Goal: Task Accomplishment & Management: Manage account settings

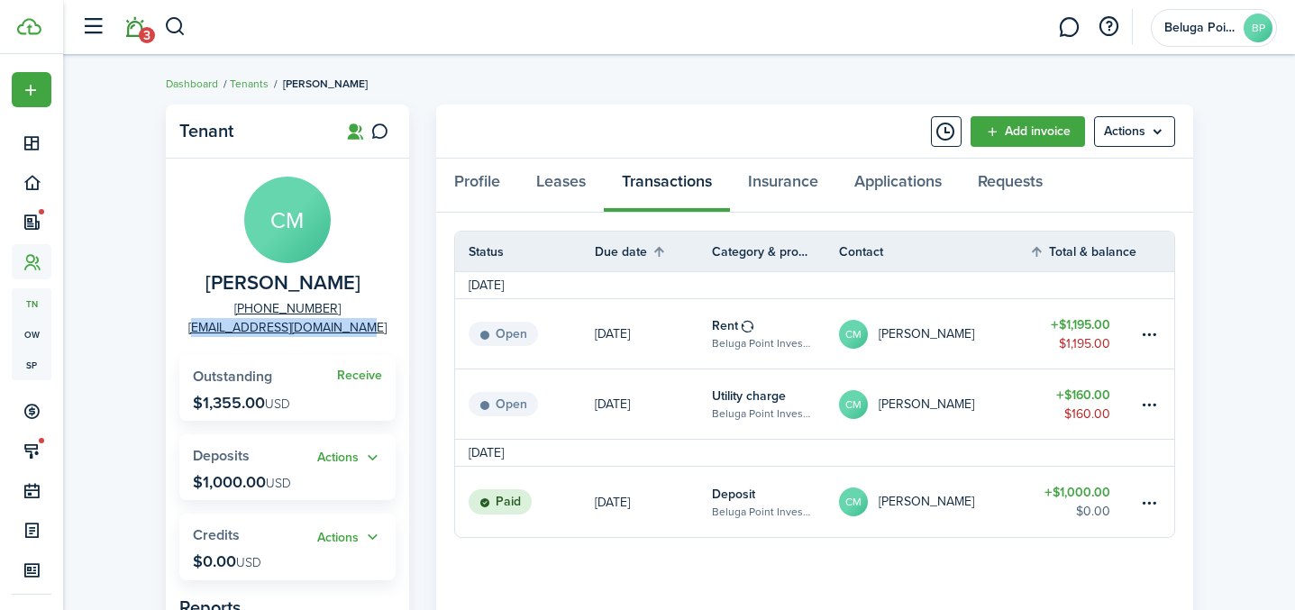
click at [132, 30] on link "3" at bounding box center [134, 28] width 34 height 46
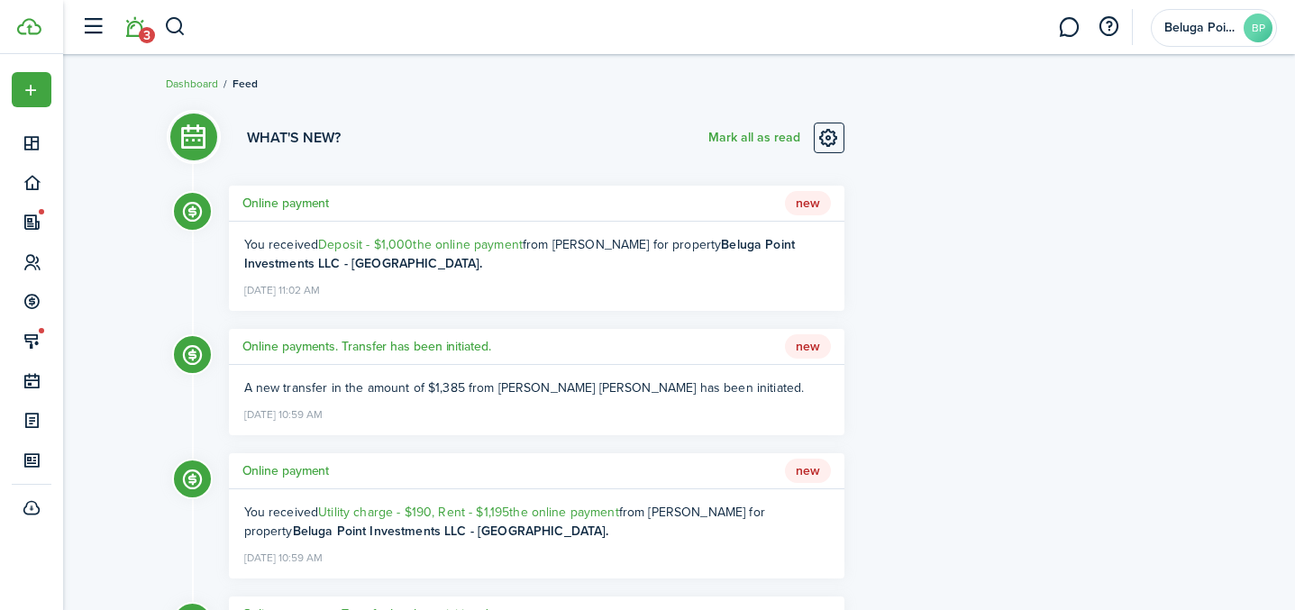
click at [310, 205] on h5 "Online payment" at bounding box center [285, 203] width 87 height 19
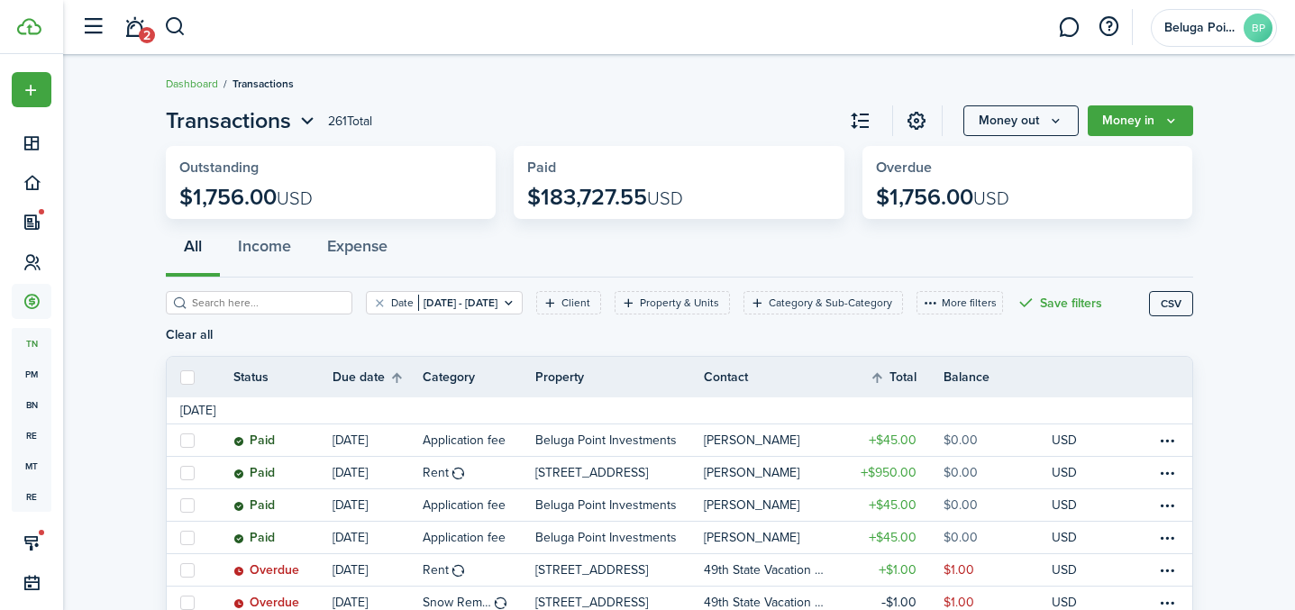
click at [134, 28] on link "2" at bounding box center [134, 28] width 34 height 46
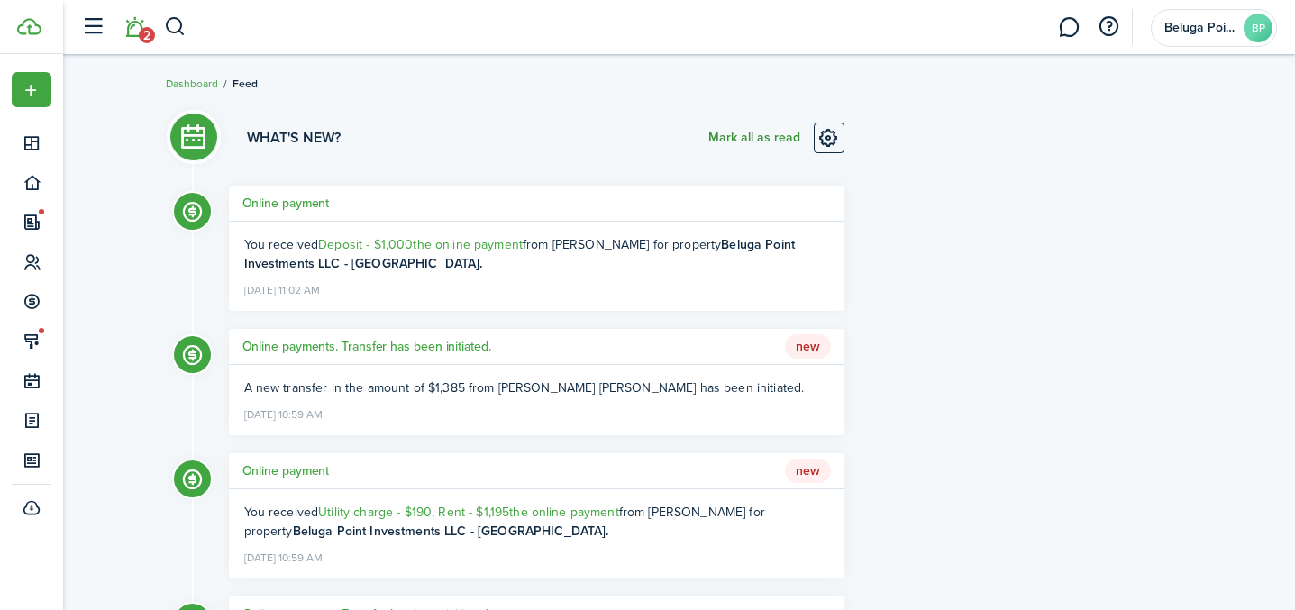
click at [754, 134] on button "Mark all as read" at bounding box center [754, 138] width 92 height 31
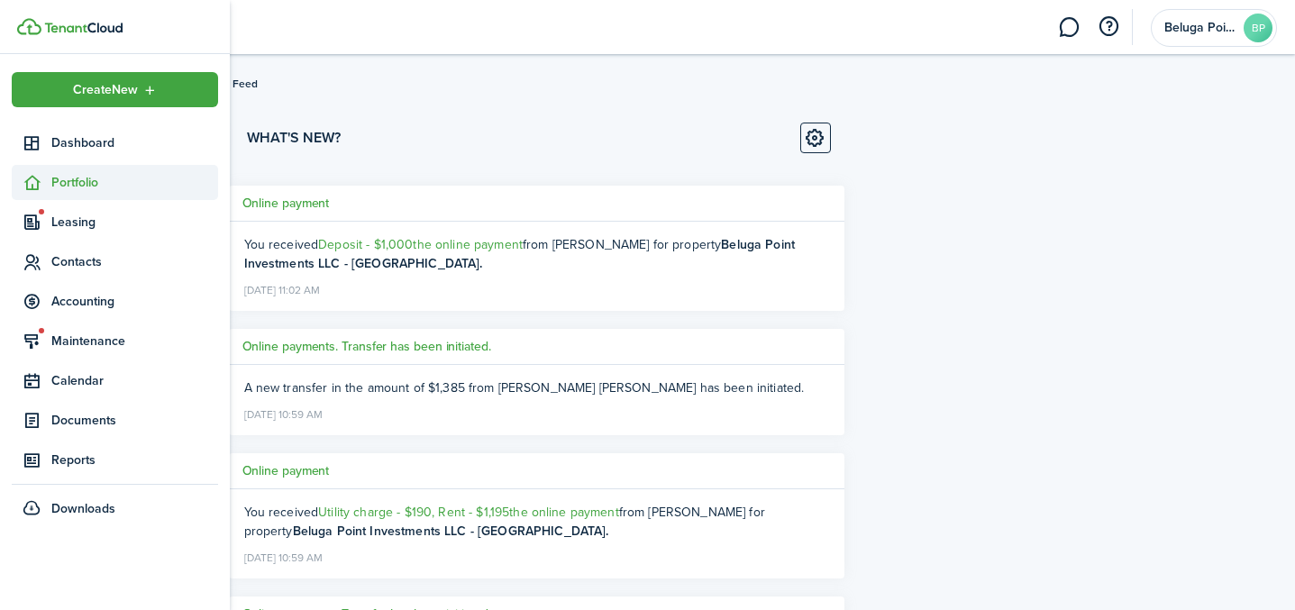
click at [52, 182] on span "Portfolio" at bounding box center [134, 182] width 167 height 19
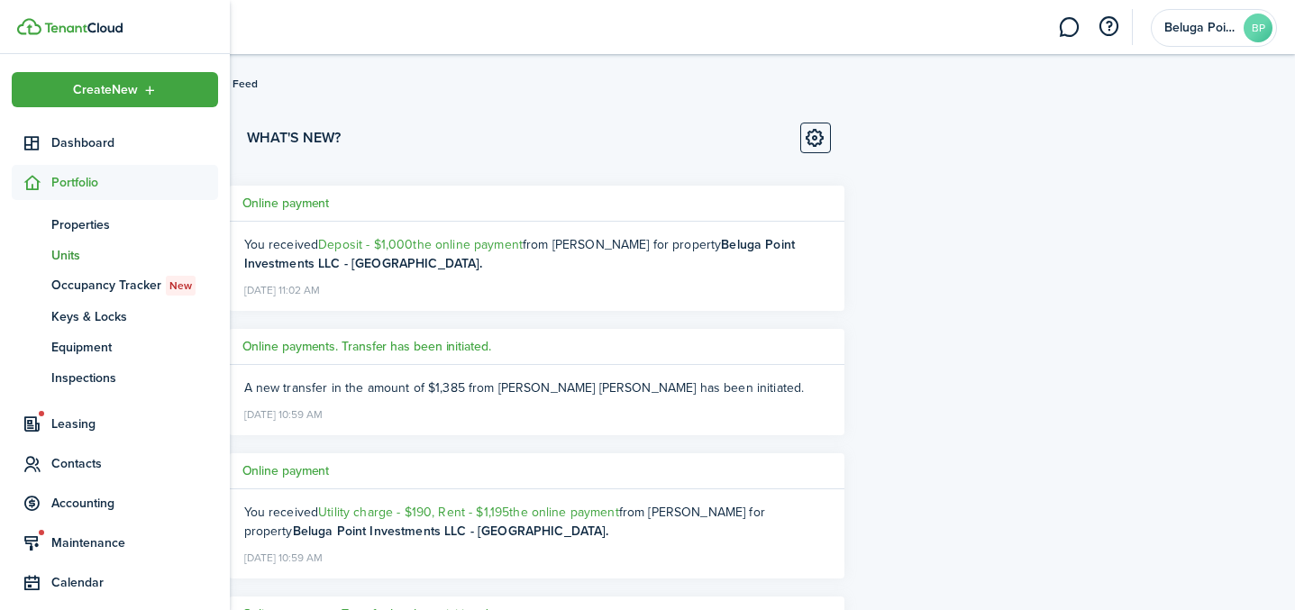
click at [76, 253] on span "Units" at bounding box center [134, 255] width 167 height 19
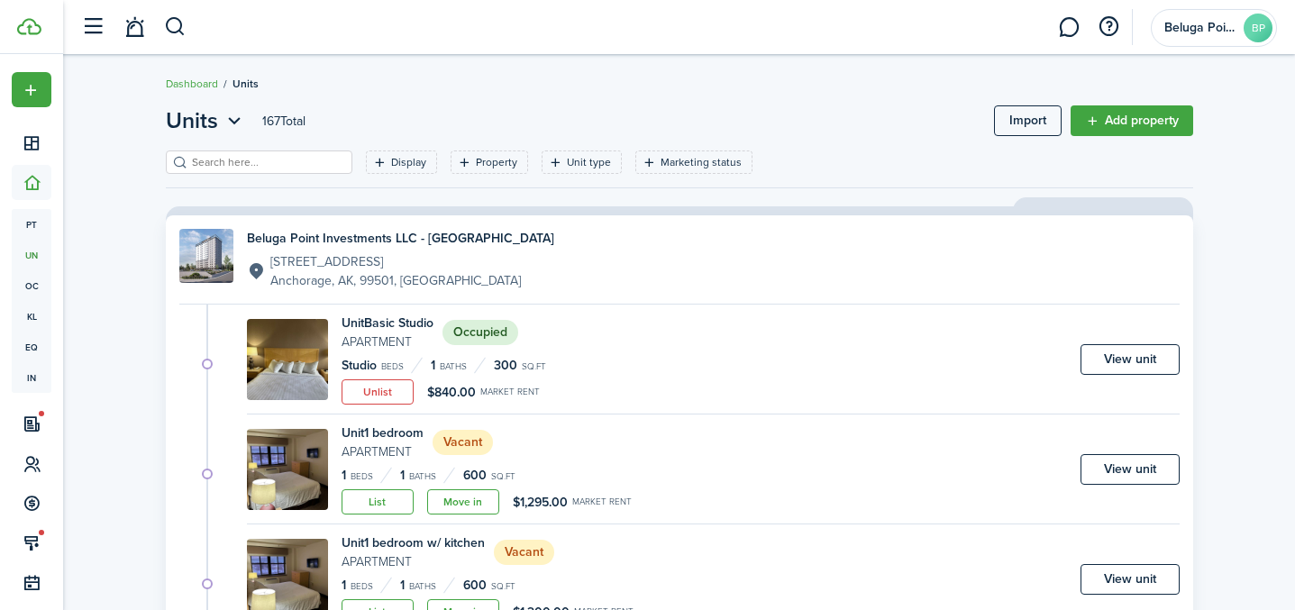
click at [257, 168] on input "search" at bounding box center [266, 162] width 159 height 17
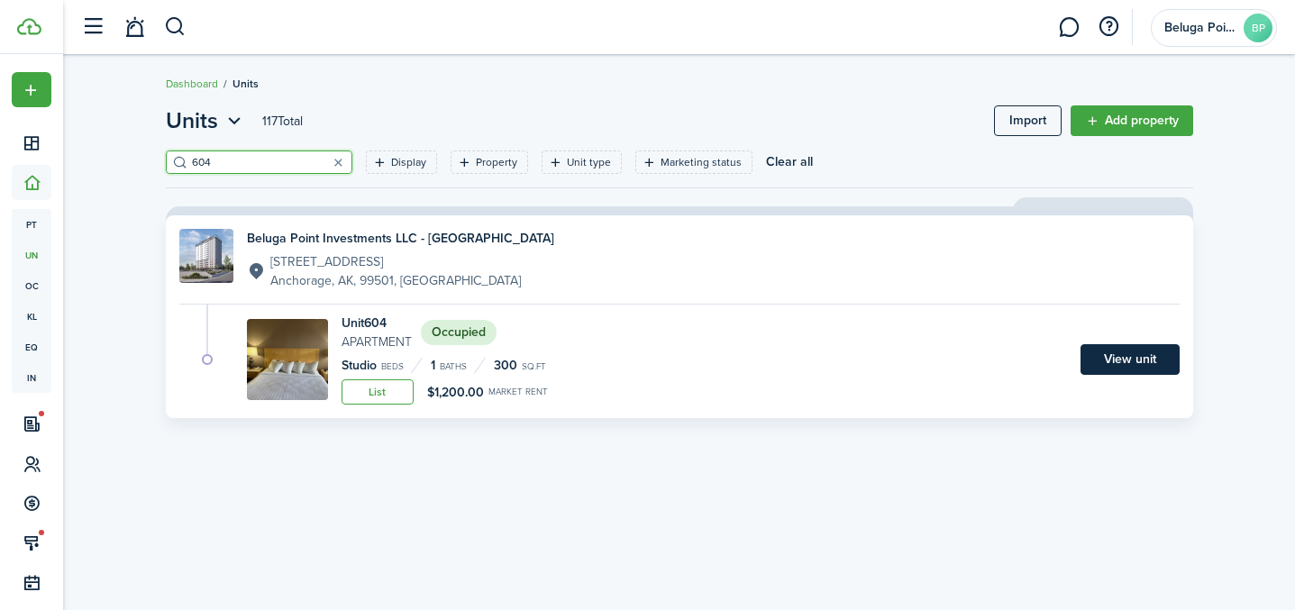
type input "604"
click at [1153, 369] on link "View unit" at bounding box center [1129, 359] width 99 height 31
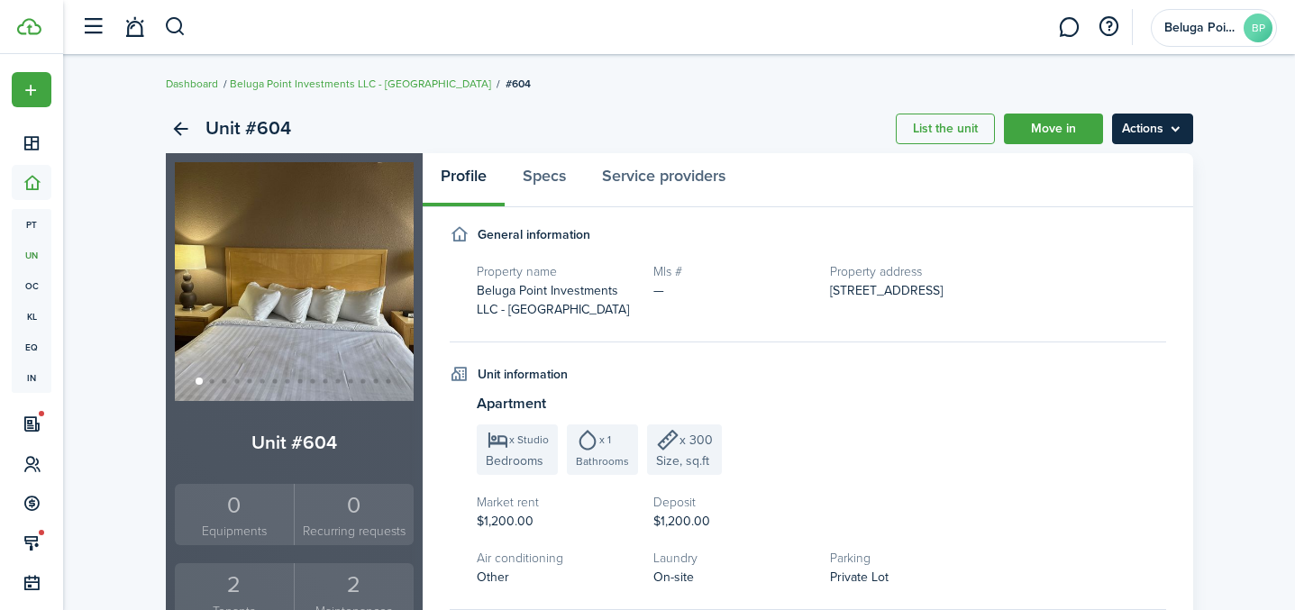
click at [1163, 138] on menu-btn "Actions" at bounding box center [1152, 129] width 81 height 31
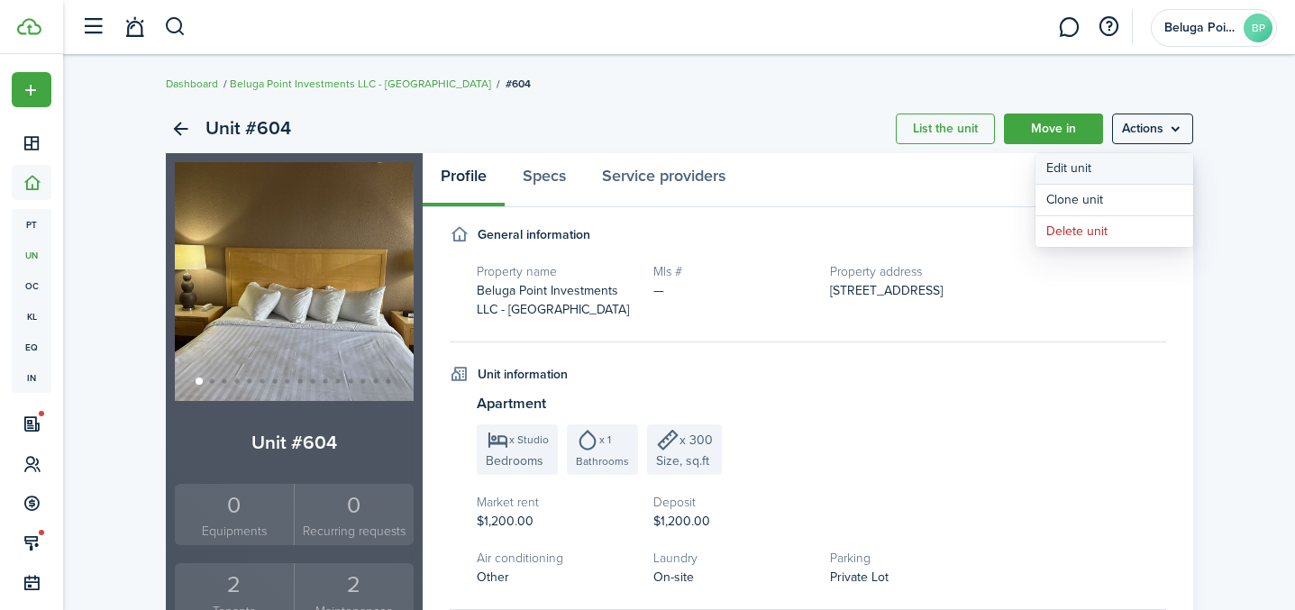
click at [1097, 166] on link "Edit unit" at bounding box center [1114, 168] width 158 height 31
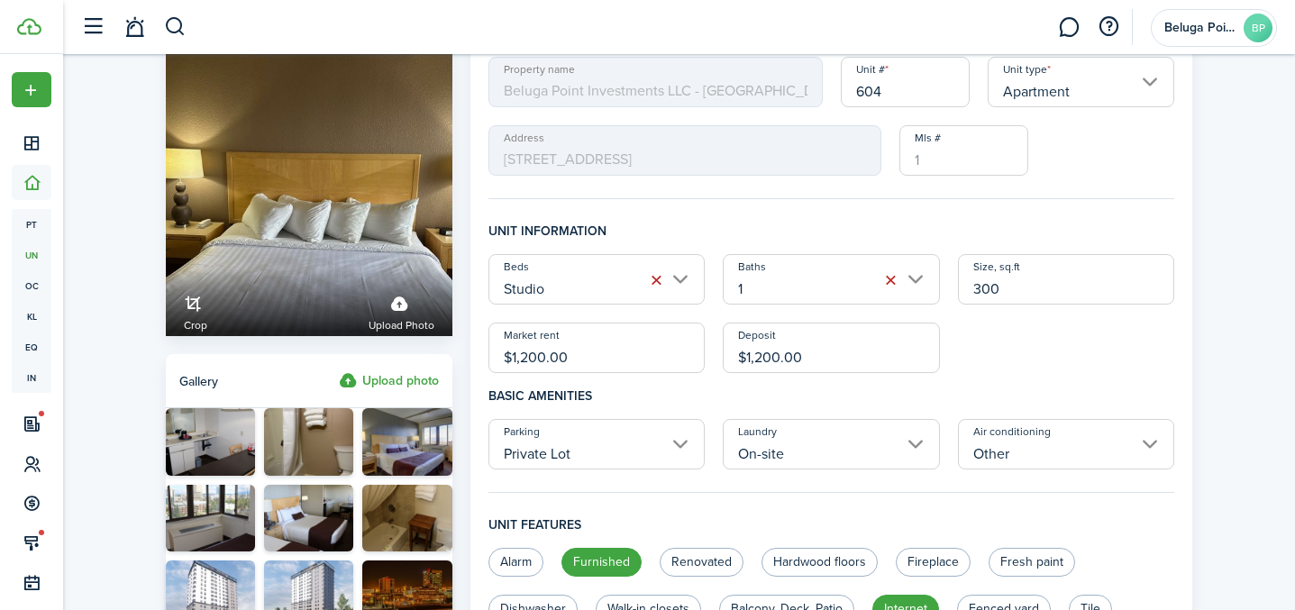
scroll to position [84, 0]
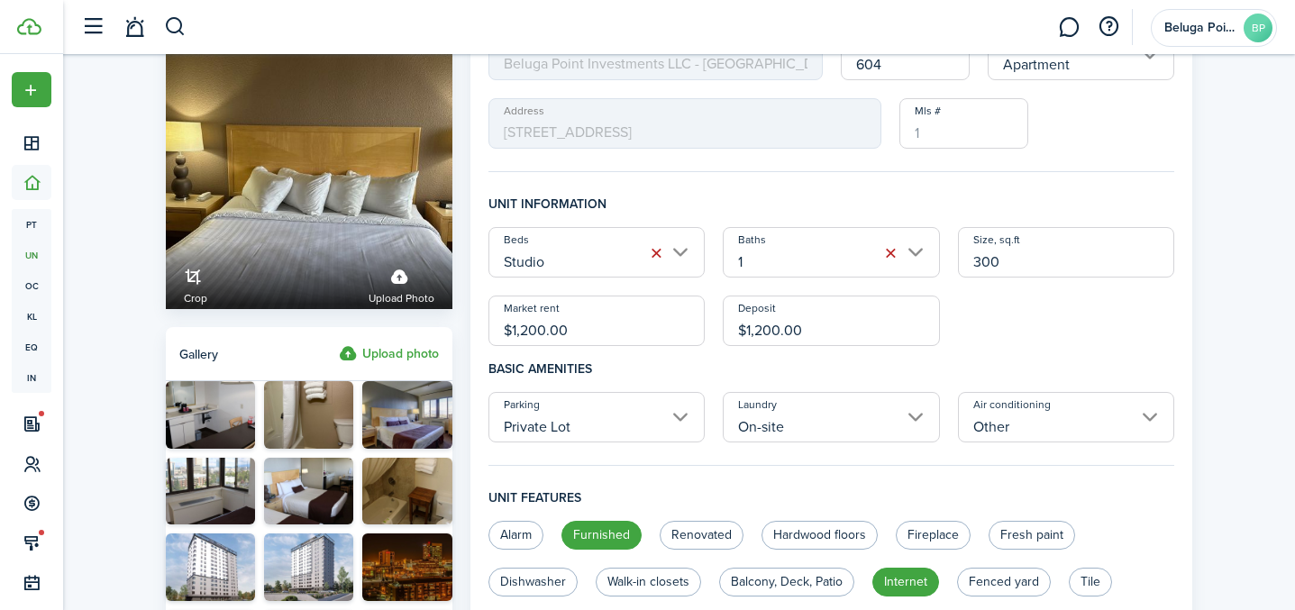
drag, startPoint x: 620, startPoint y: 327, endPoint x: 500, endPoint y: 358, distance: 123.7
type input "$840.00"
drag, startPoint x: 833, startPoint y: 325, endPoint x: 718, endPoint y: 327, distance: 114.4
click at [718, 327] on div "Deposit $1,200.00" at bounding box center [831, 321] width 235 height 50
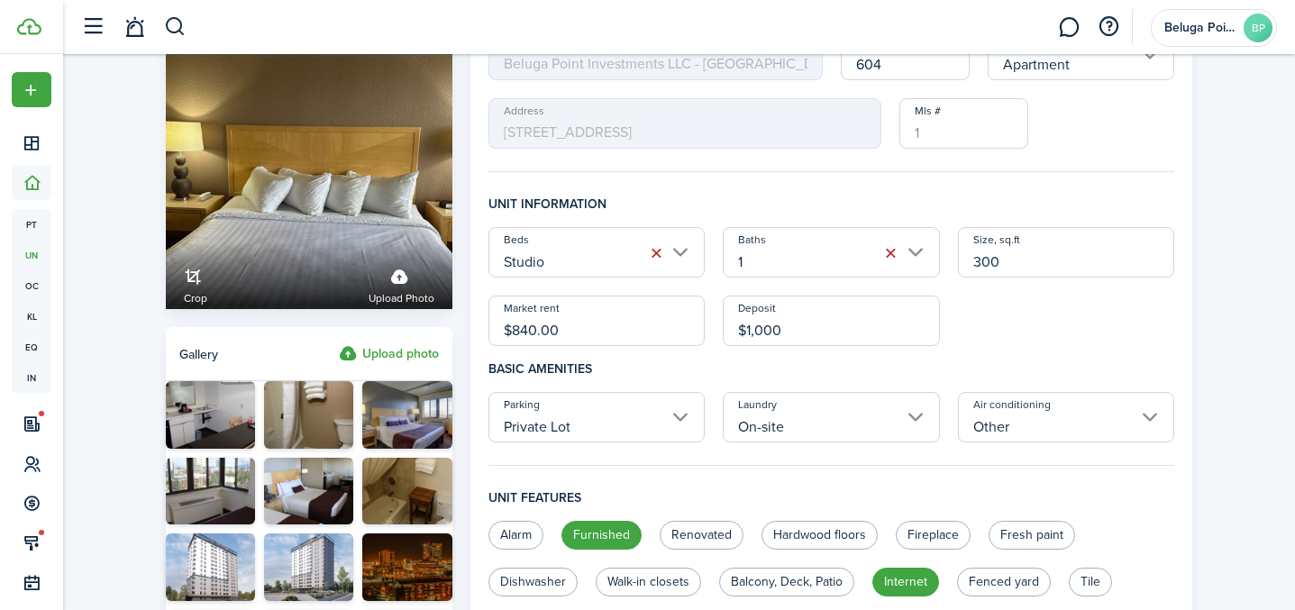
type input "$1,000.00"
click at [1031, 335] on div "Beds Studio Baths 1 Size, sq.ft 300 Market rent $840.00 Deposit $1,000.00" at bounding box center [831, 286] width 705 height 119
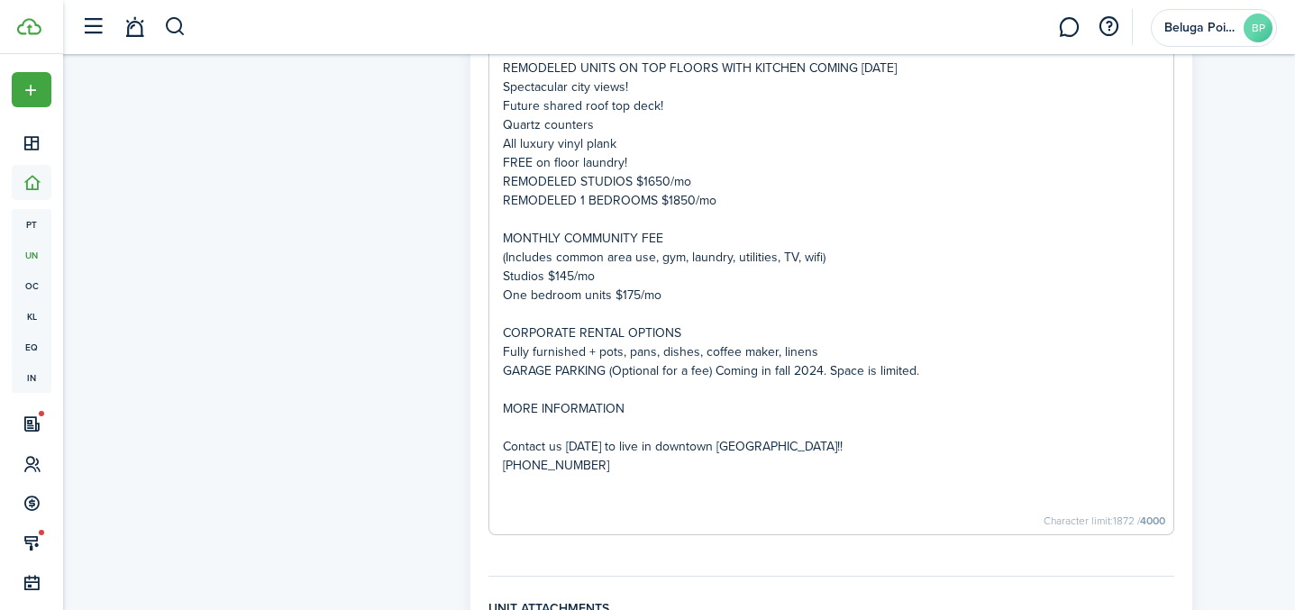
scroll to position [1766, 0]
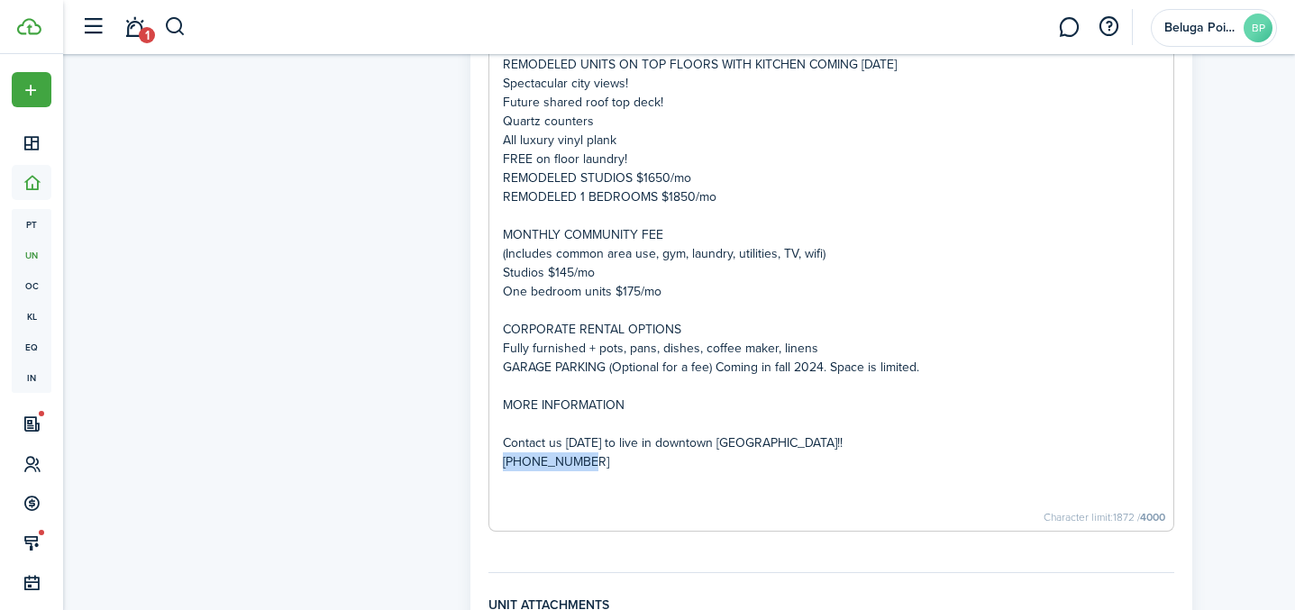
drag, startPoint x: 616, startPoint y: 464, endPoint x: 484, endPoint y: 456, distance: 132.7
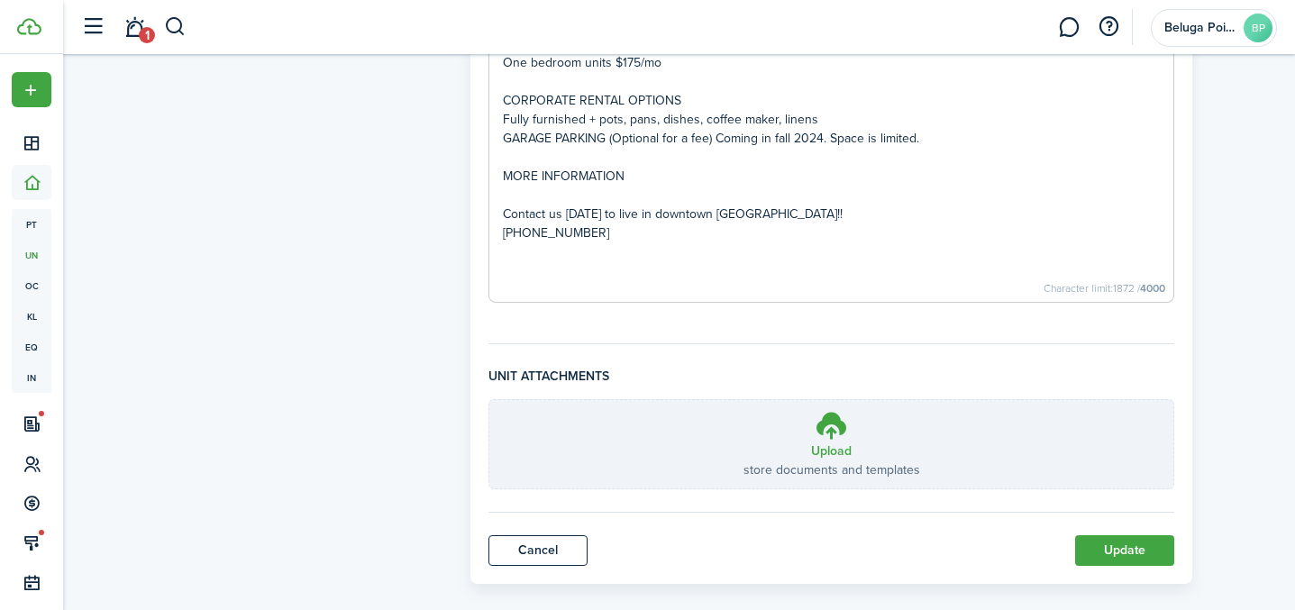
scroll to position [2017, 0]
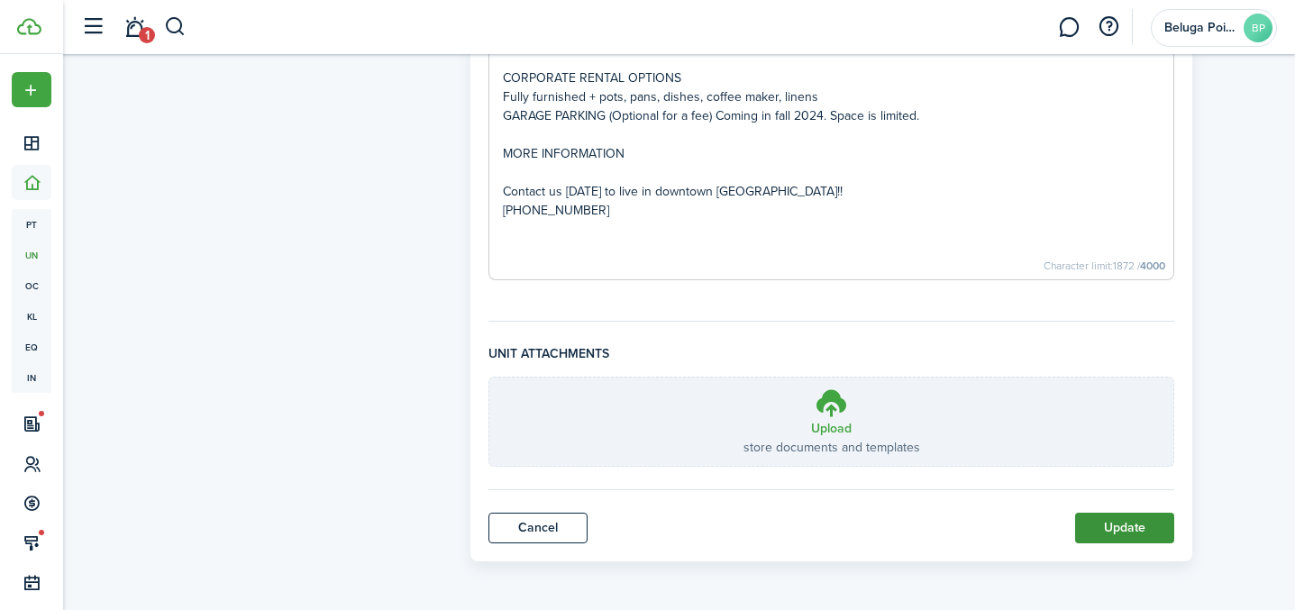
click at [1126, 524] on button "Update" at bounding box center [1124, 528] width 99 height 31
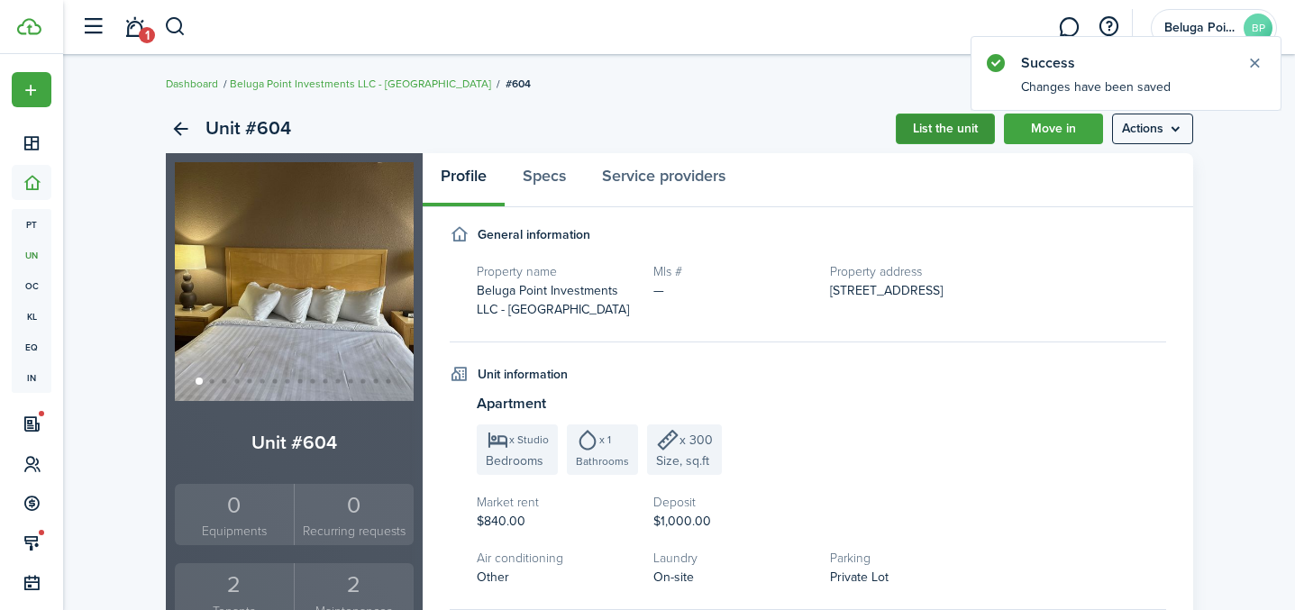
click at [947, 139] on link "List the unit" at bounding box center [945, 129] width 99 height 31
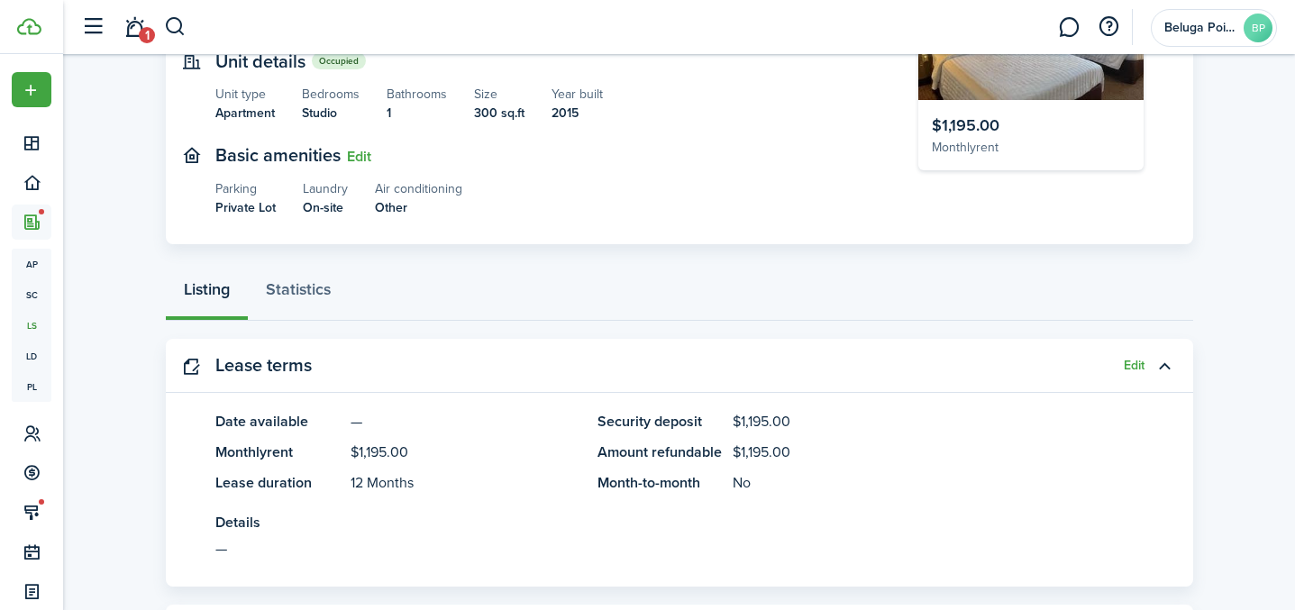
scroll to position [215, 0]
click at [1129, 358] on button "Edit" at bounding box center [1134, 365] width 21 height 14
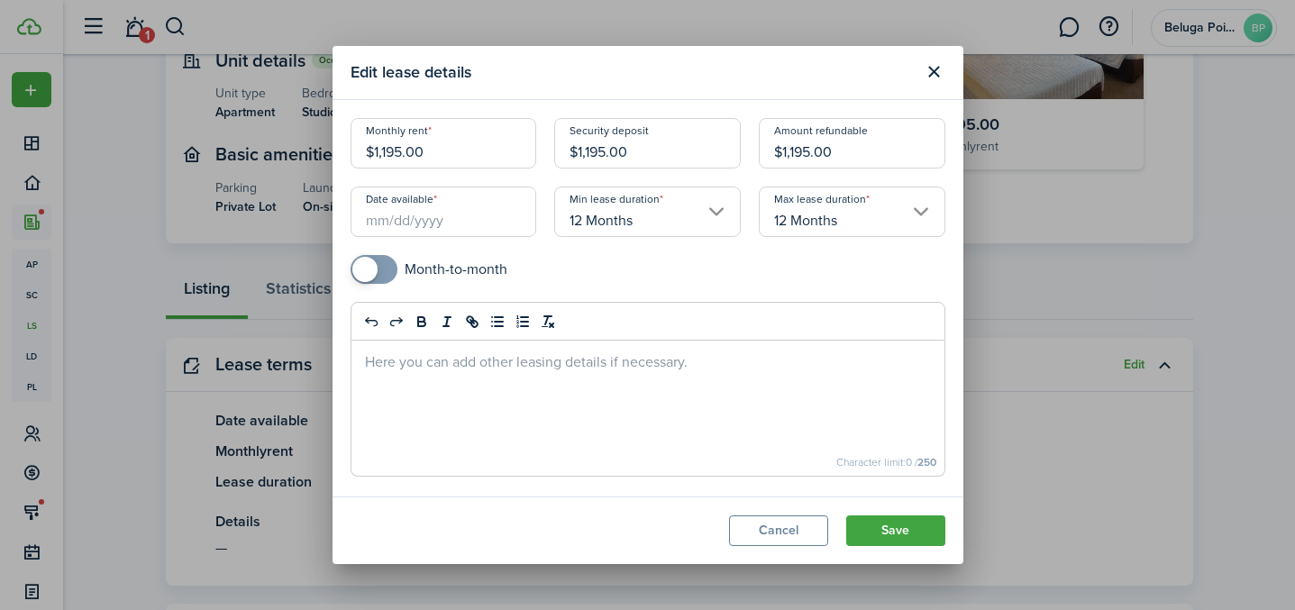
drag, startPoint x: 436, startPoint y: 154, endPoint x: 314, endPoint y: 153, distance: 121.6
click at [314, 153] on div "Edit lease details Monthly rent $1,195.00 Security deposit $1,195.00 Amount ref…" at bounding box center [647, 305] width 1295 height 610
type input "$840.00"
drag, startPoint x: 651, startPoint y: 153, endPoint x: 524, endPoint y: 150, distance: 126.2
click at [524, 150] on div "Monthly rent $840.00 Security deposit $1,195.00 Amount refundable $1,195.00 Dat…" at bounding box center [648, 210] width 613 height 184
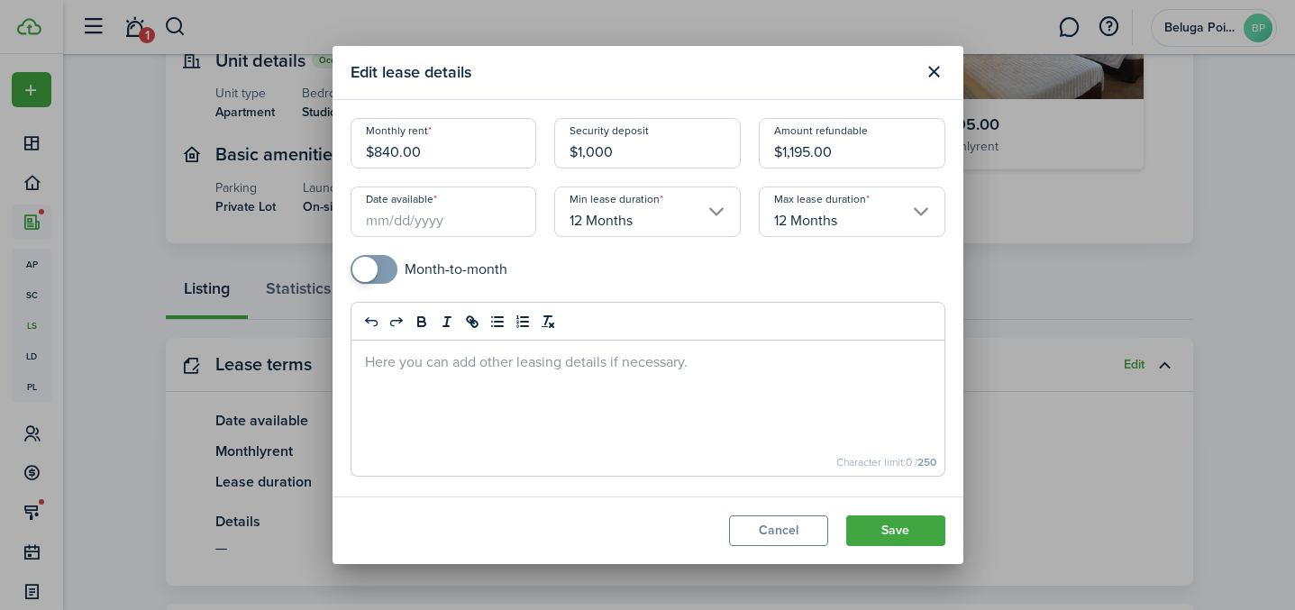
type input "$1,000.00"
click at [419, 221] on input "Date available" at bounding box center [444, 212] width 187 height 50
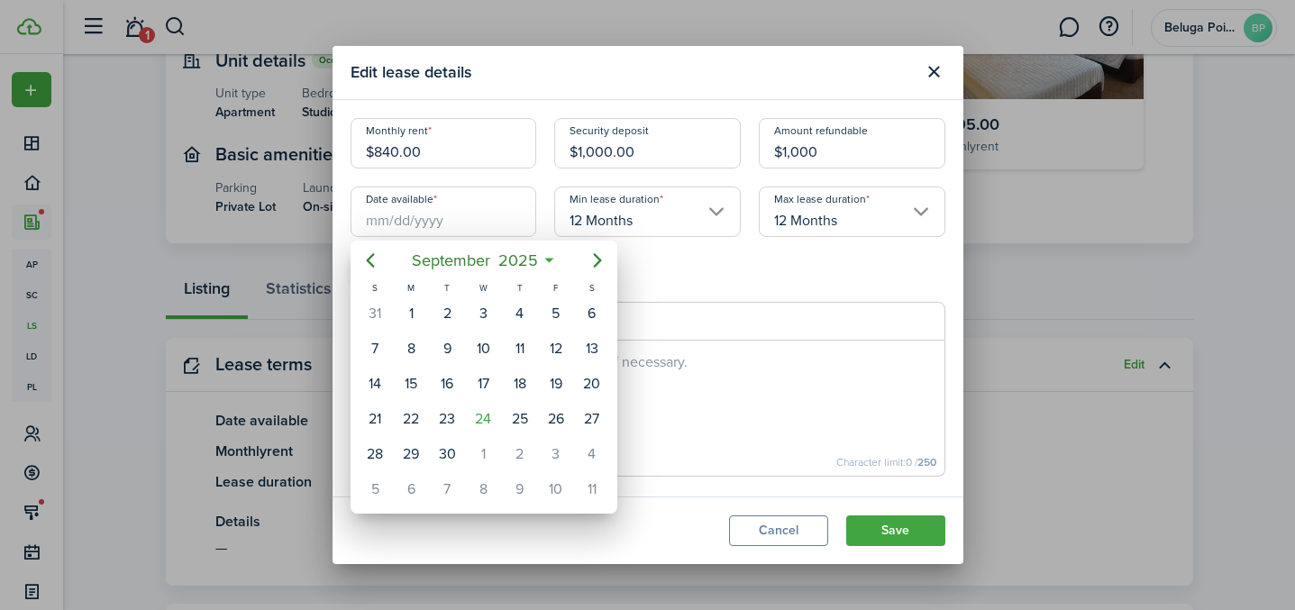
type input "$1,000.00"
click at [488, 416] on div "24" at bounding box center [482, 418] width 27 height 27
type input "[DATE]"
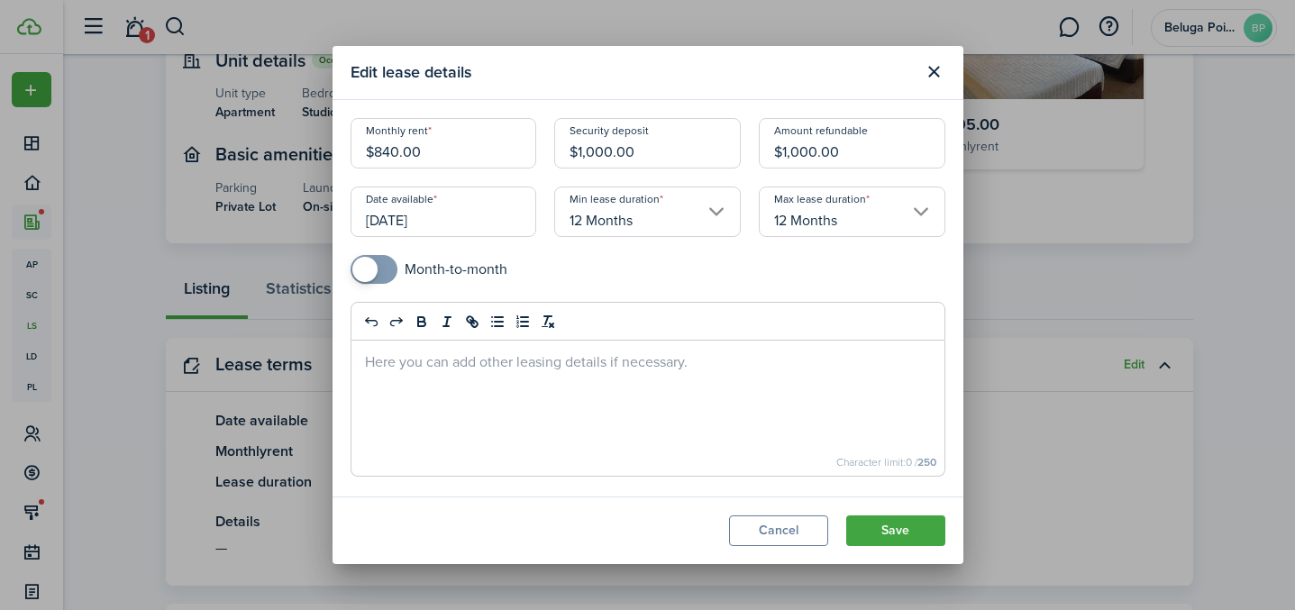
click at [683, 224] on input "12 Months" at bounding box center [647, 212] width 187 height 50
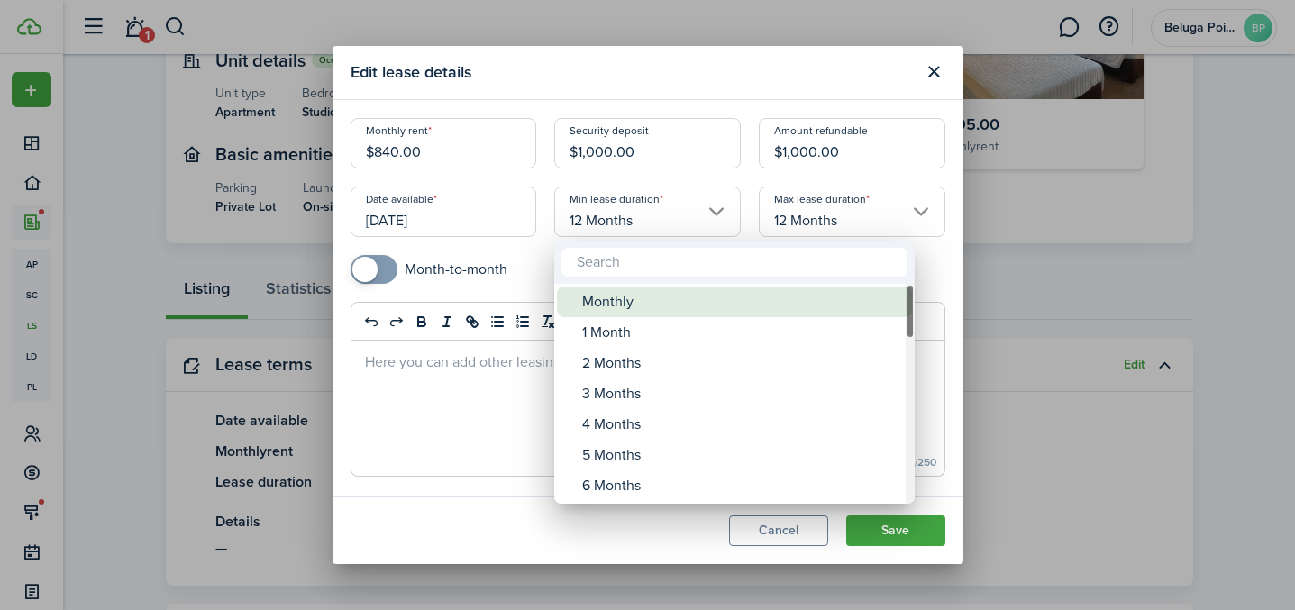
click at [650, 302] on div "Monthly" at bounding box center [741, 302] width 319 height 31
type input "Monthly"
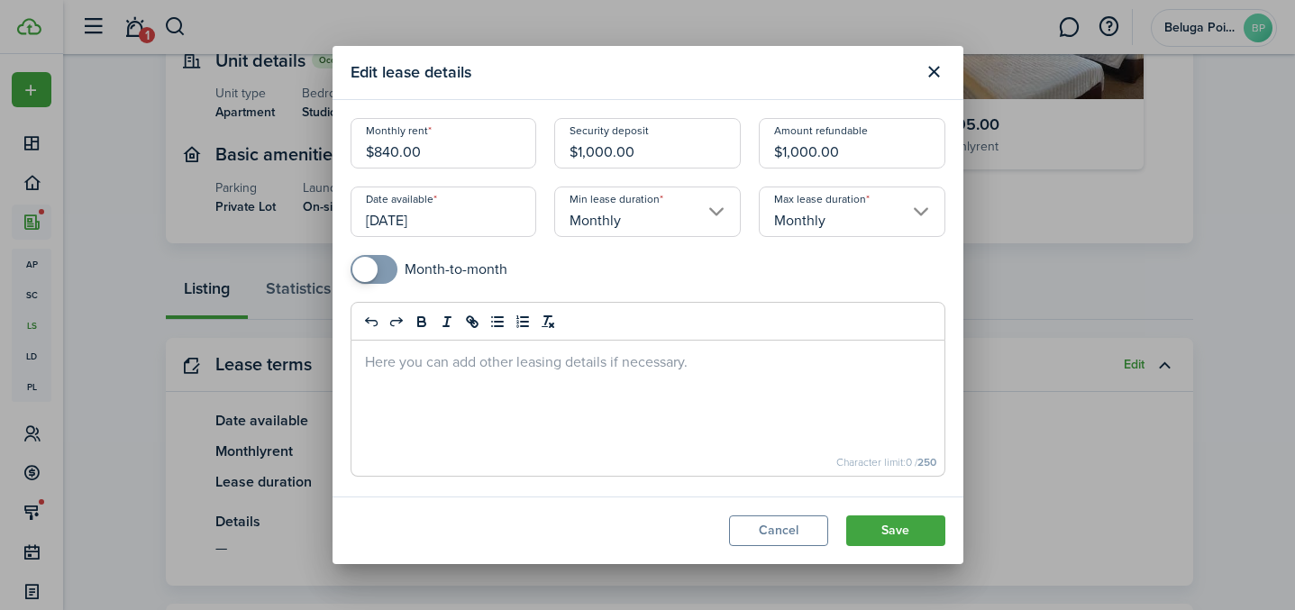
click at [398, 275] on input "checkbox" at bounding box center [429, 269] width 157 height 29
checkbox input "true"
click at [919, 528] on button "Save" at bounding box center [895, 530] width 99 height 31
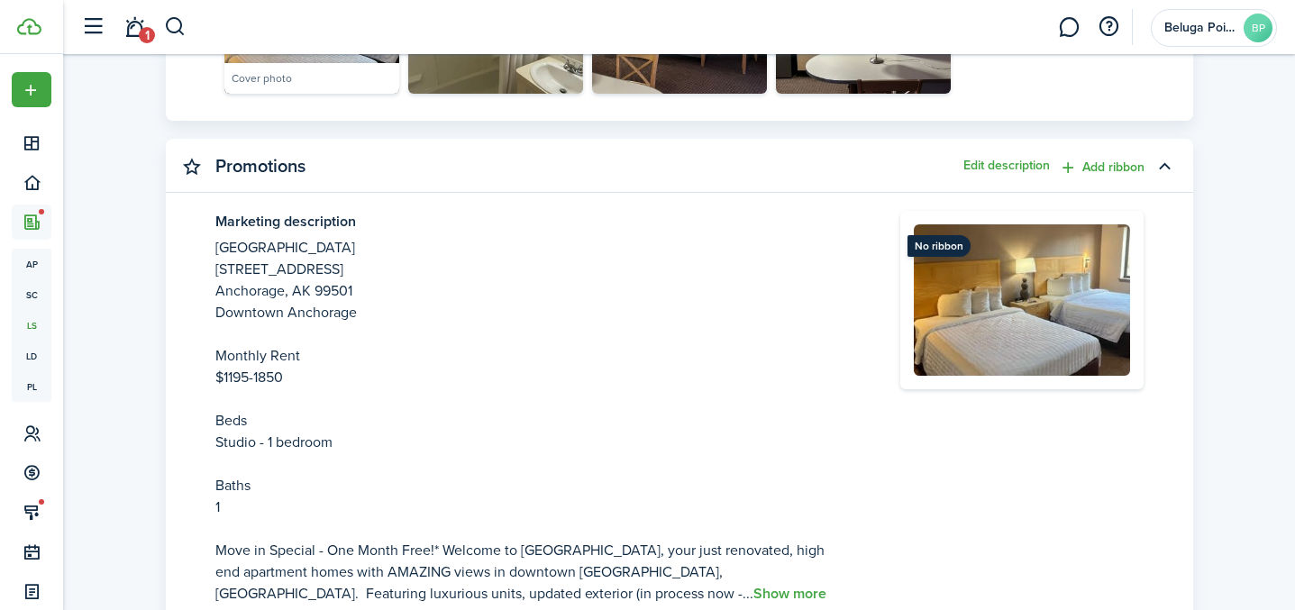
scroll to position [976, 0]
click at [1016, 159] on button "Edit description" at bounding box center [1006, 166] width 87 height 14
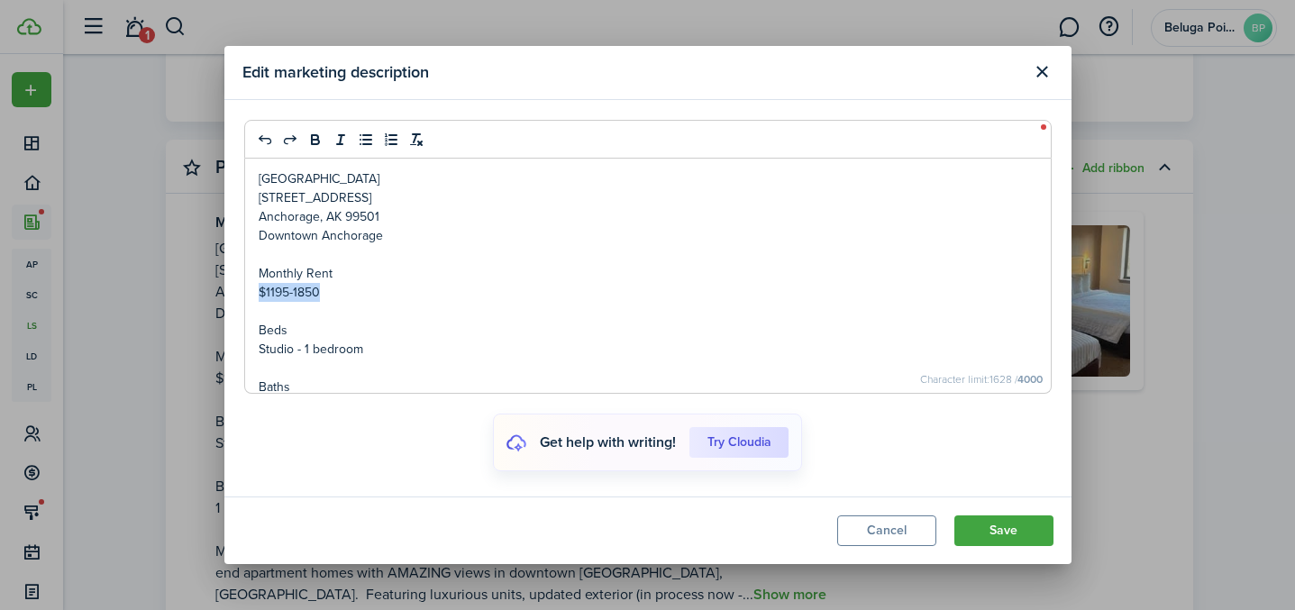
drag, startPoint x: 350, startPoint y: 294, endPoint x: 227, endPoint y: 305, distance: 123.1
click at [207, 296] on div "Edit marketing description [GEOGRAPHIC_DATA] [STREET_ADDRESS] [GEOGRAPHIC_DATA]…" at bounding box center [647, 305] width 1295 height 610
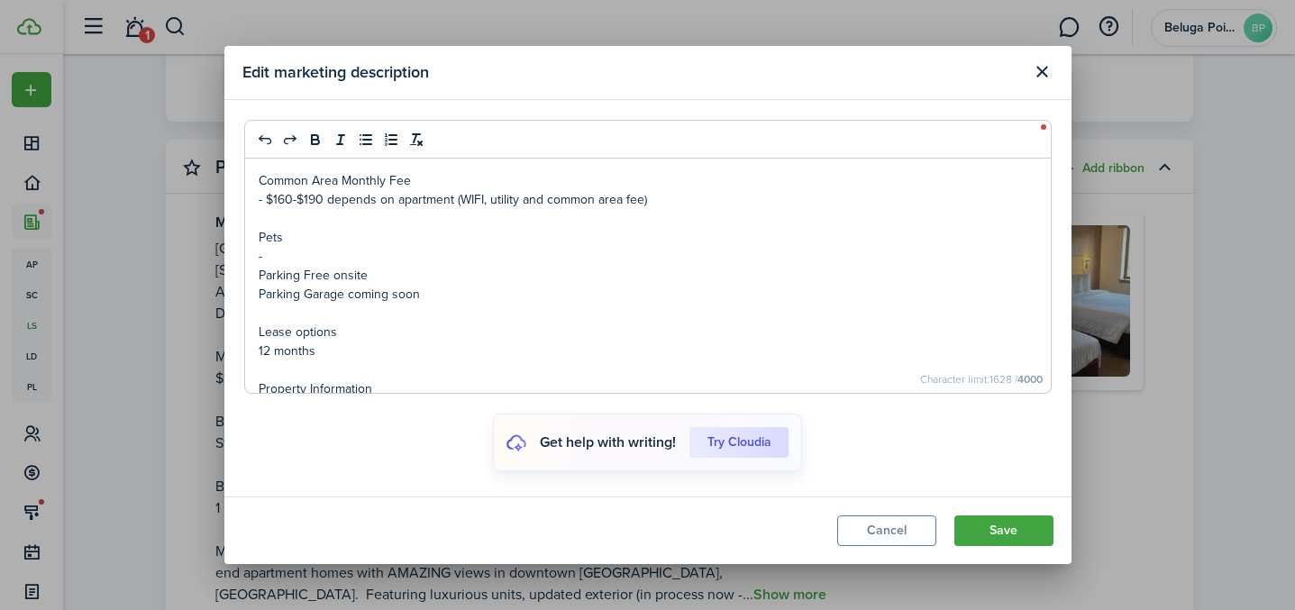
scroll to position [1160, 0]
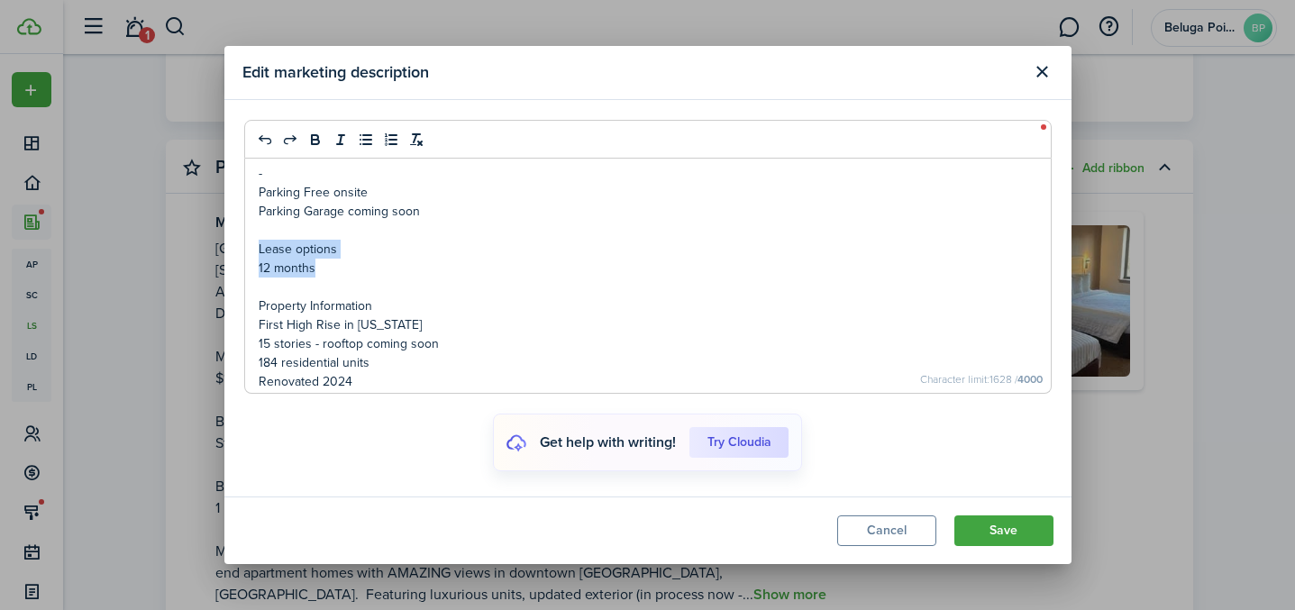
drag, startPoint x: 359, startPoint y: 245, endPoint x: 258, endPoint y: 232, distance: 101.8
click at [258, 232] on div "[GEOGRAPHIC_DATA] [STREET_ADDRESS] [GEOGRAPHIC_DATA] Downtown Anchorage Monthly…" at bounding box center [648, 276] width 806 height 234
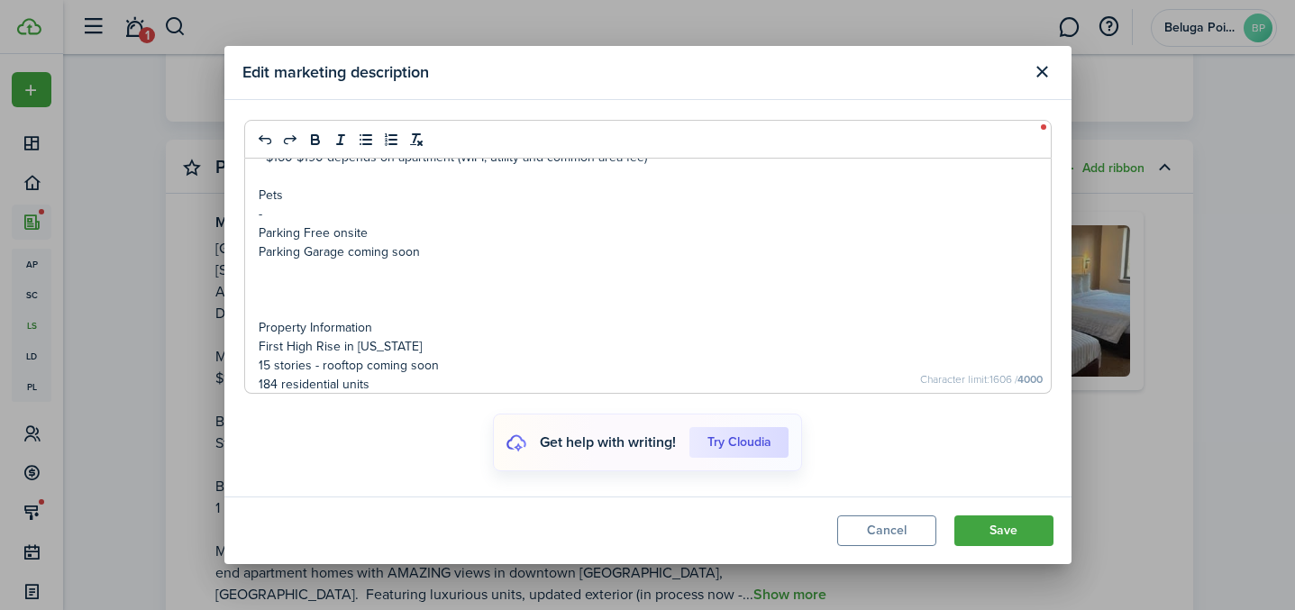
scroll to position [1141, 0]
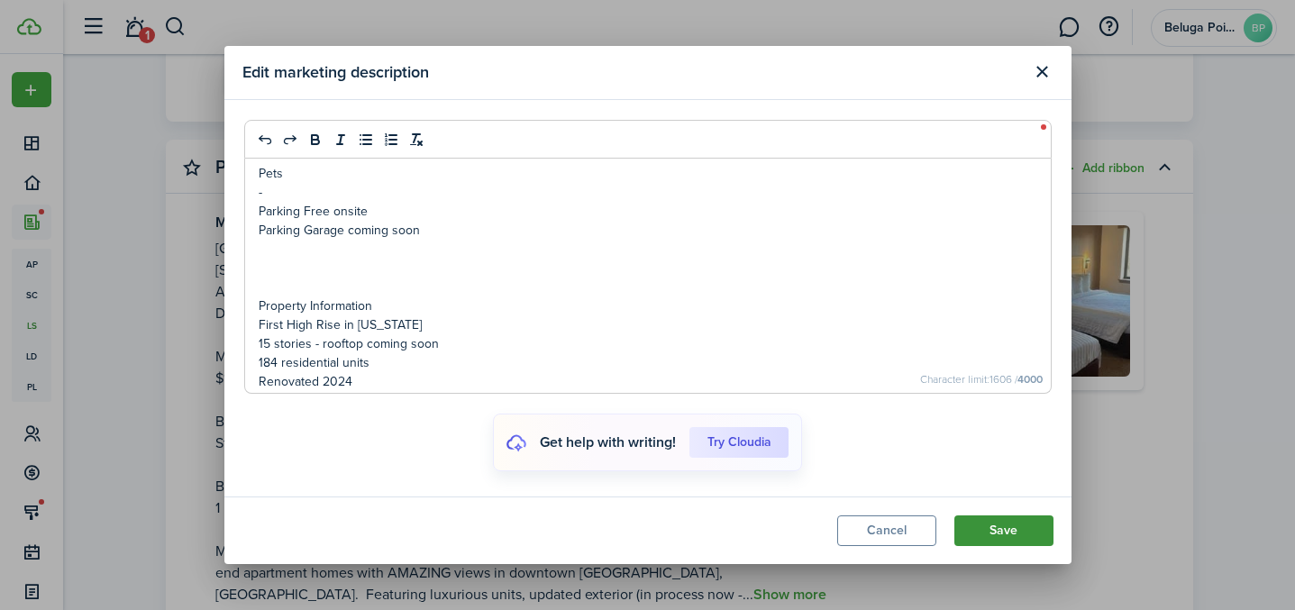
click at [1009, 534] on button "Save" at bounding box center [1003, 530] width 99 height 31
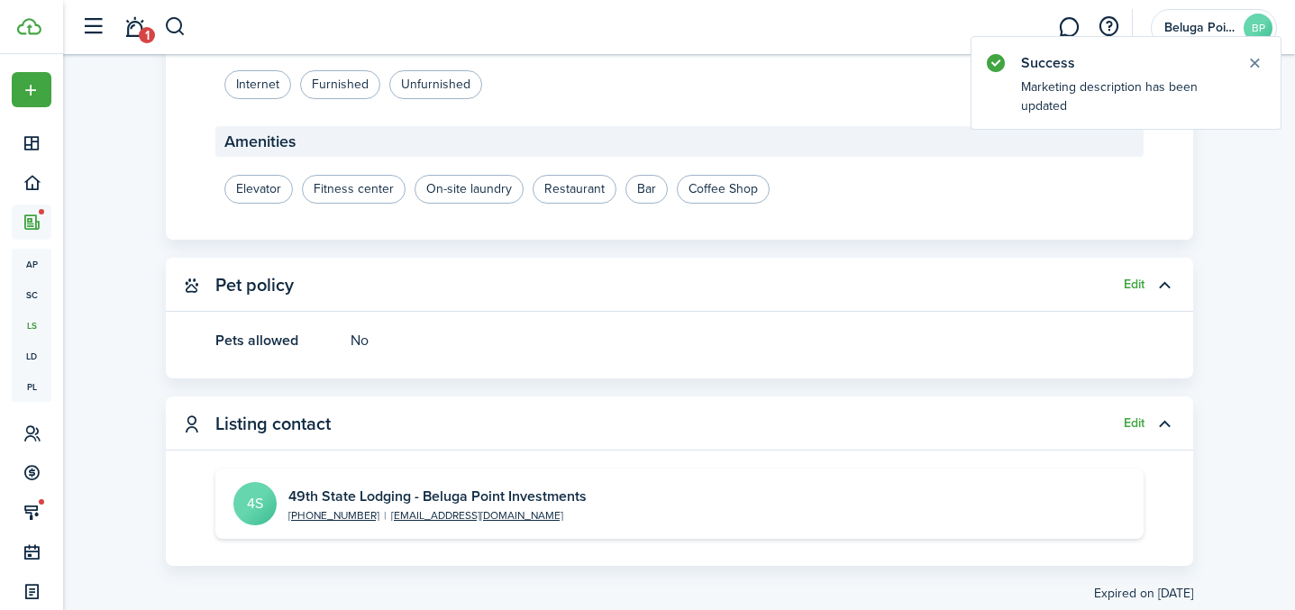
scroll to position [3365, 0]
click at [1124, 415] on button "Edit" at bounding box center [1134, 422] width 21 height 14
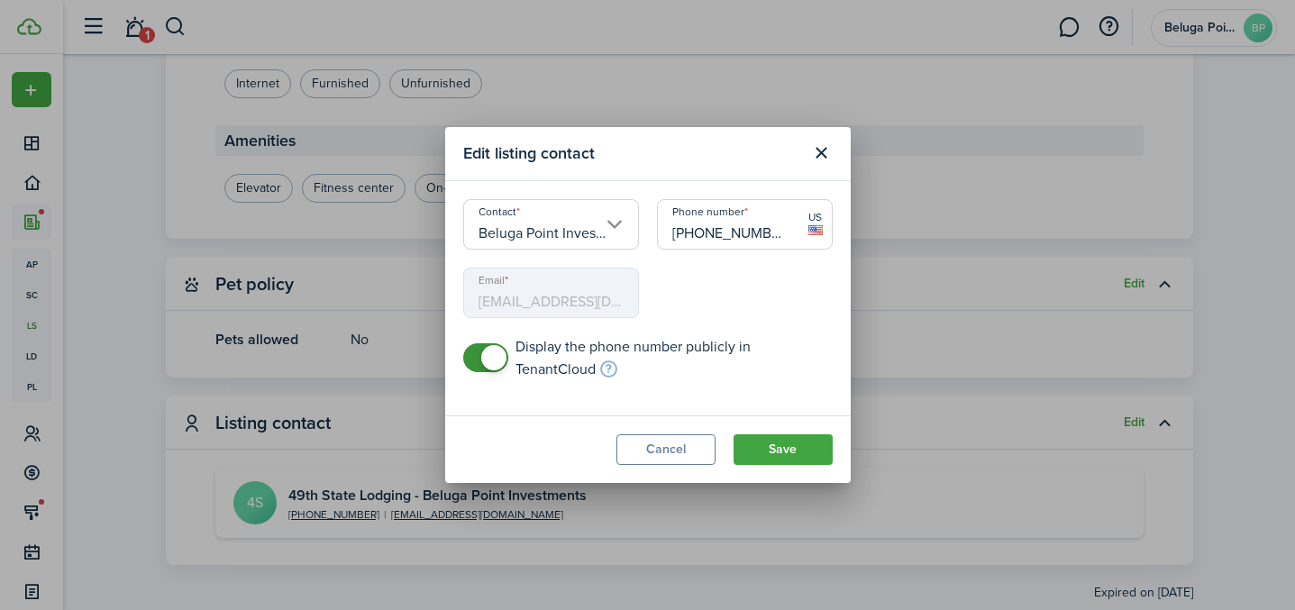
drag, startPoint x: 780, startPoint y: 238, endPoint x: 719, endPoint y: 241, distance: 61.3
click at [715, 238] on input "[PHONE_NUMBER]" at bounding box center [745, 224] width 176 height 50
type input "[PHONE_NUMBER]"
click at [764, 449] on button "Save" at bounding box center [782, 449] width 99 height 31
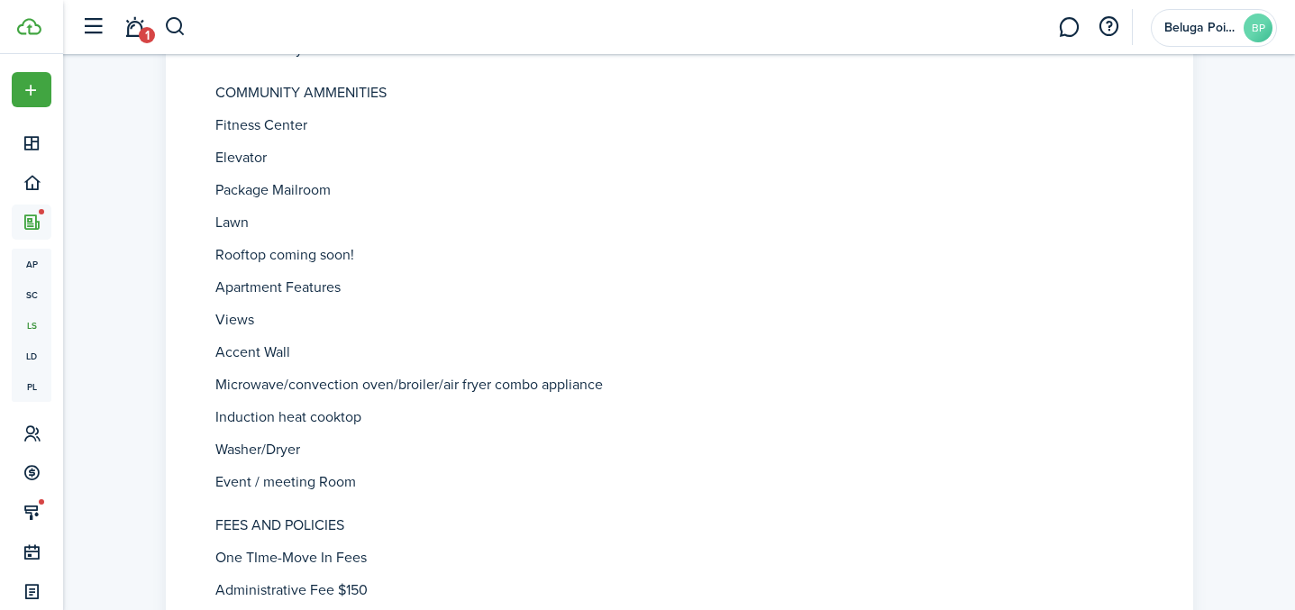
scroll to position [0, 0]
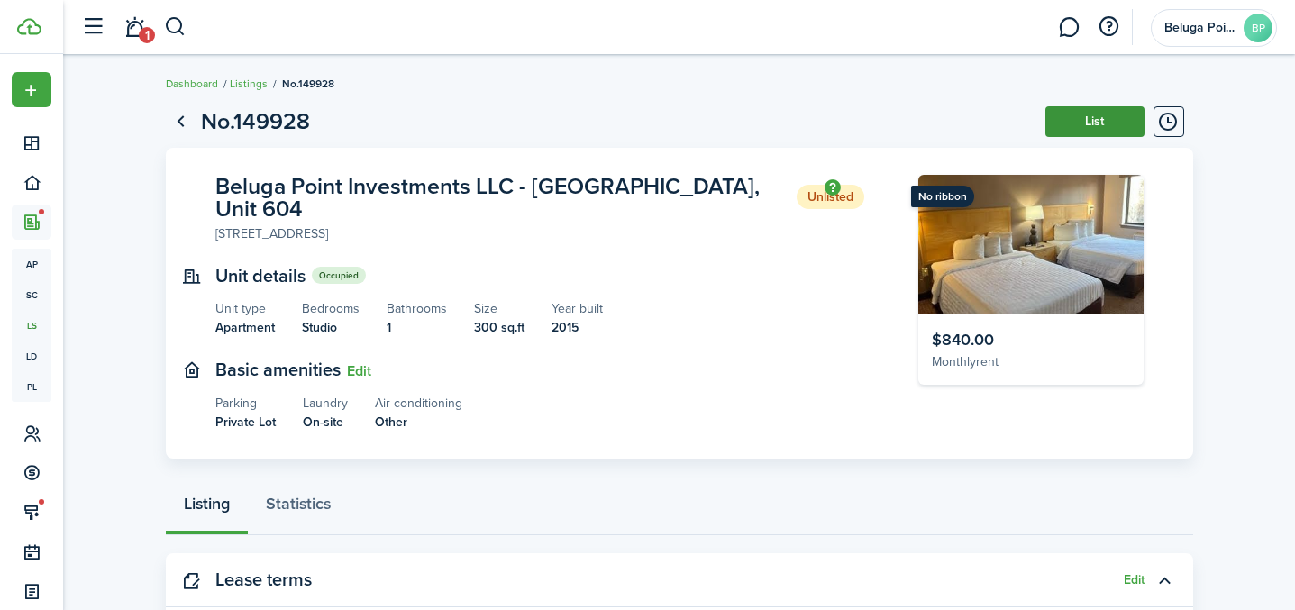
click at [1088, 124] on button "List" at bounding box center [1094, 121] width 99 height 31
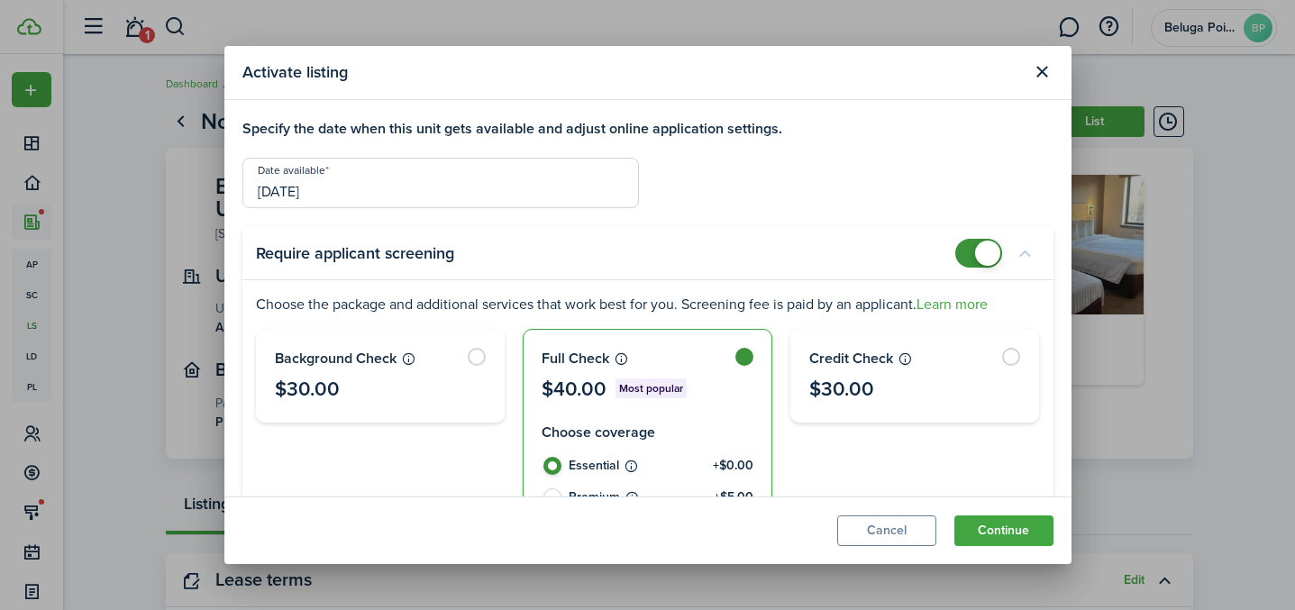
checkbox input "false"
click at [970, 253] on span at bounding box center [979, 253] width 18 height 29
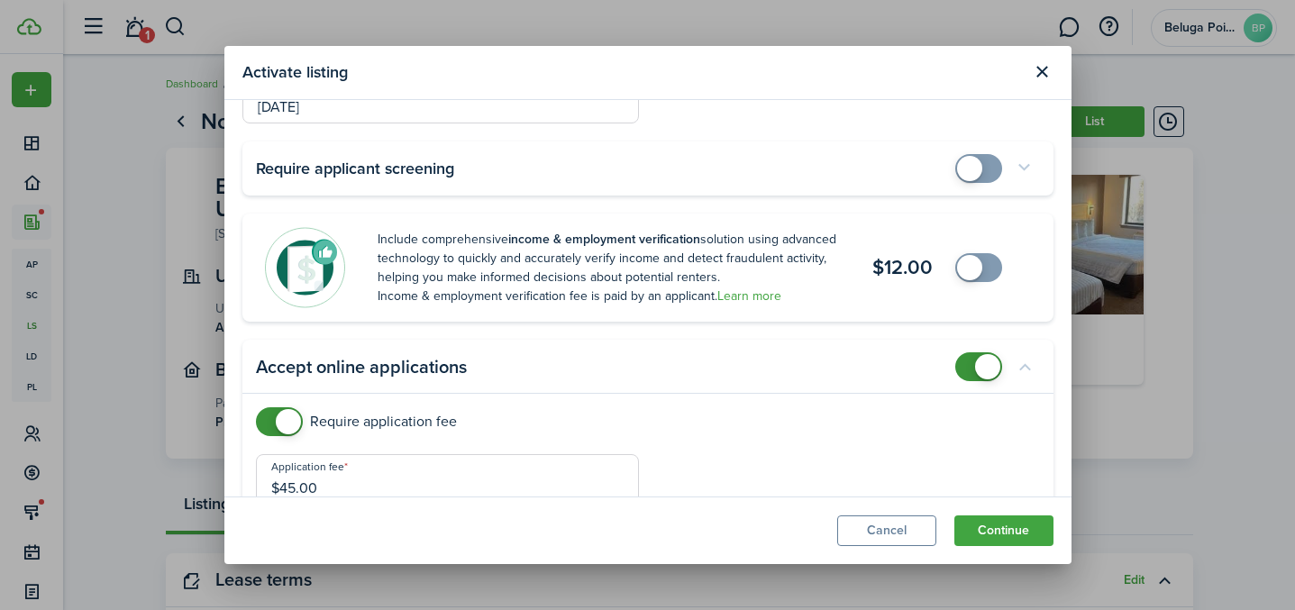
scroll to position [123, 0]
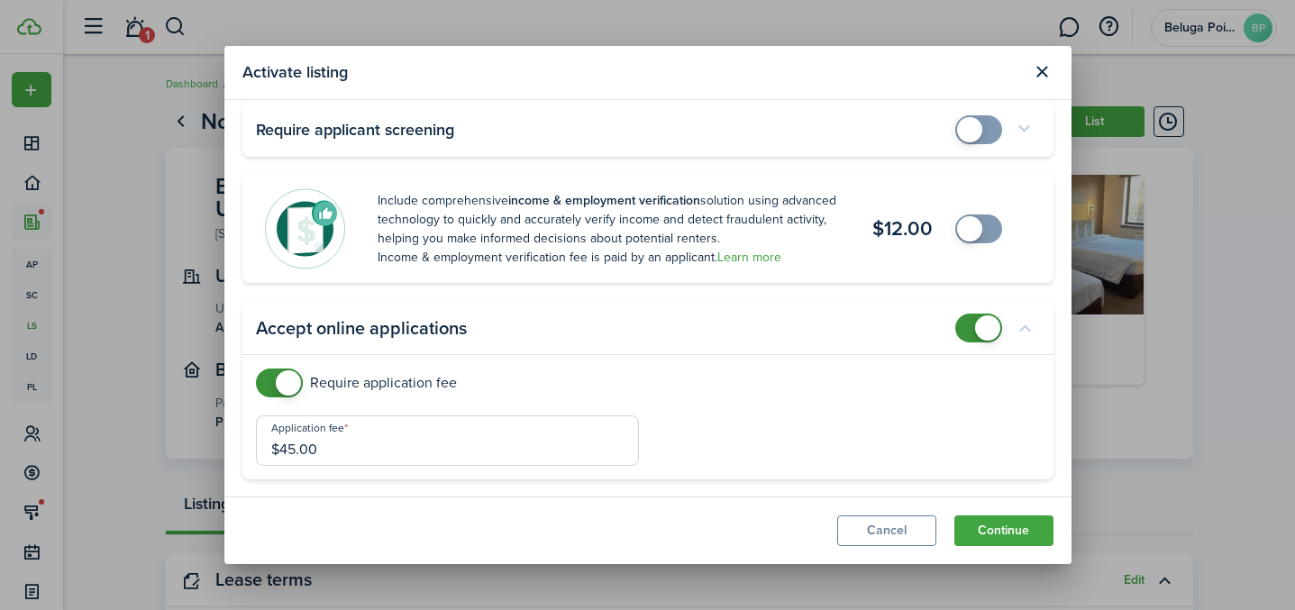
drag, startPoint x: 279, startPoint y: 381, endPoint x: 298, endPoint y: 385, distance: 19.3
checkbox input "false"
click at [279, 381] on span at bounding box center [288, 382] width 25 height 25
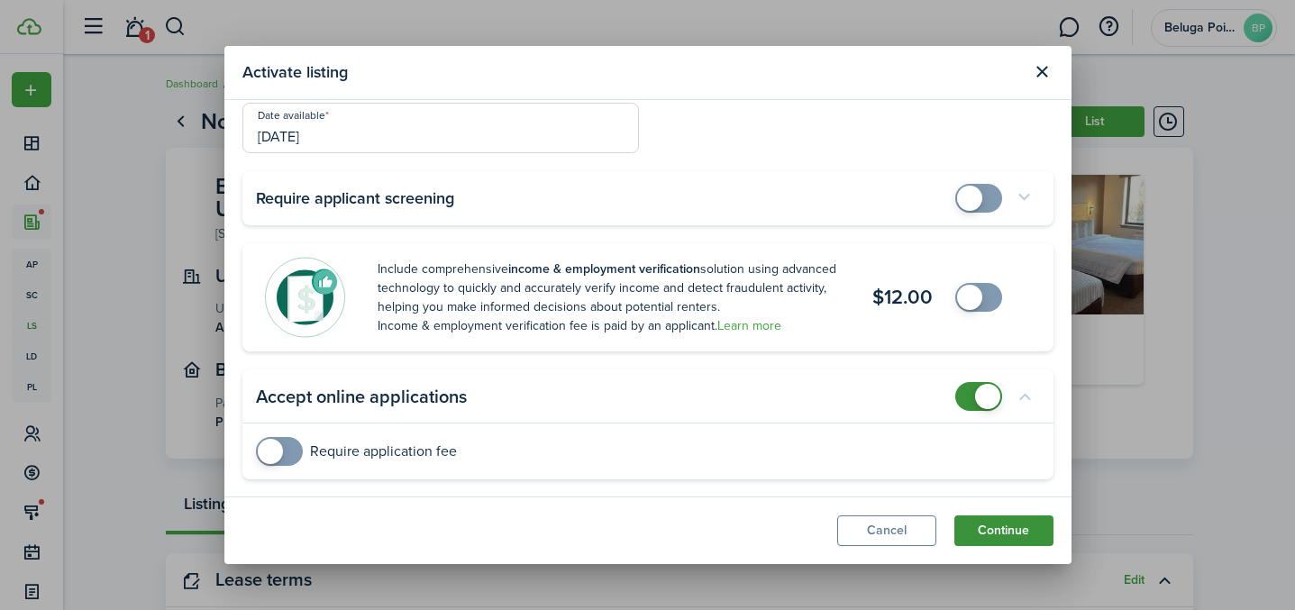
click at [1001, 538] on button "Continue" at bounding box center [1003, 530] width 99 height 31
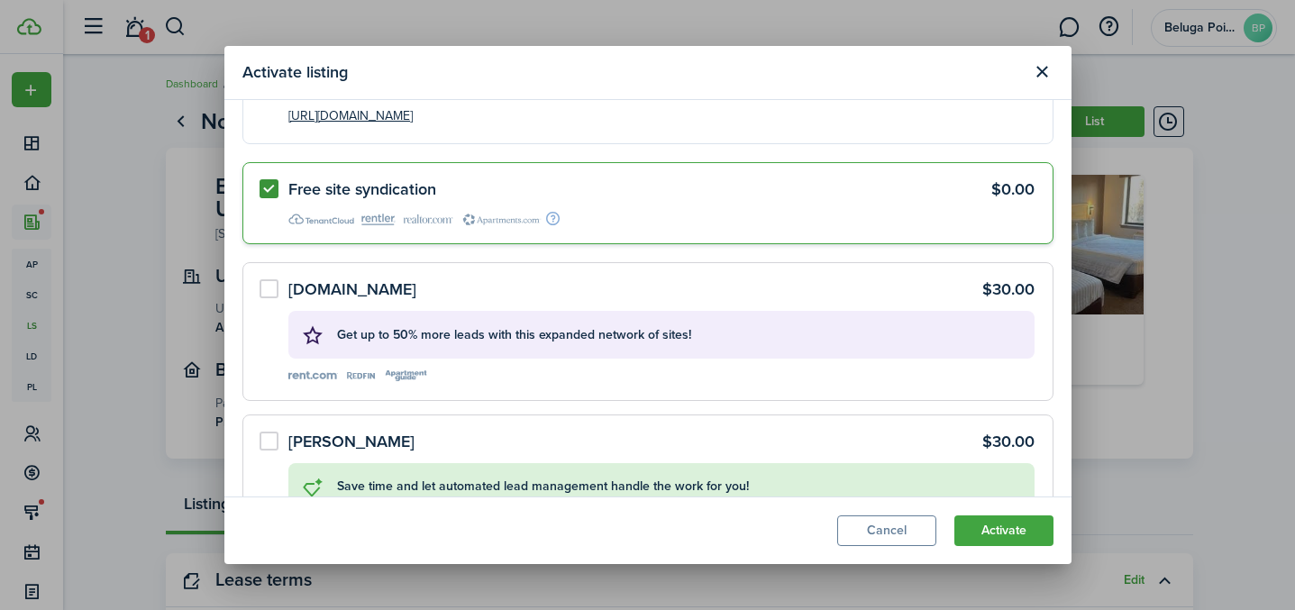
scroll to position [331, 0]
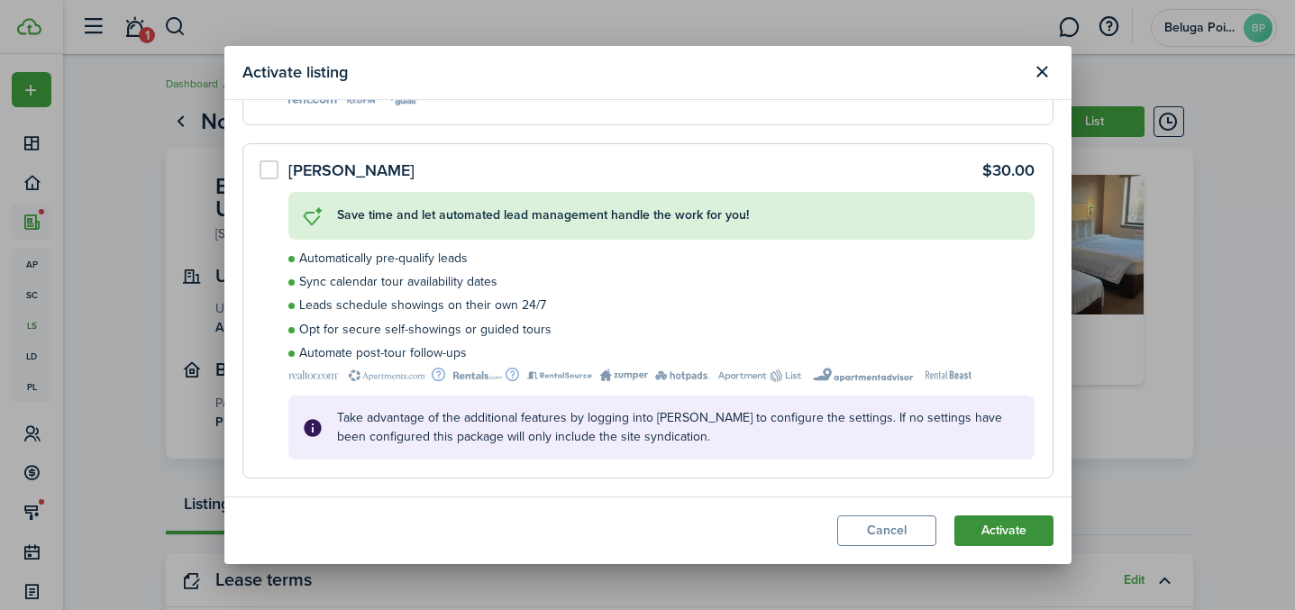
click at [1011, 533] on button "Activate" at bounding box center [1003, 530] width 99 height 31
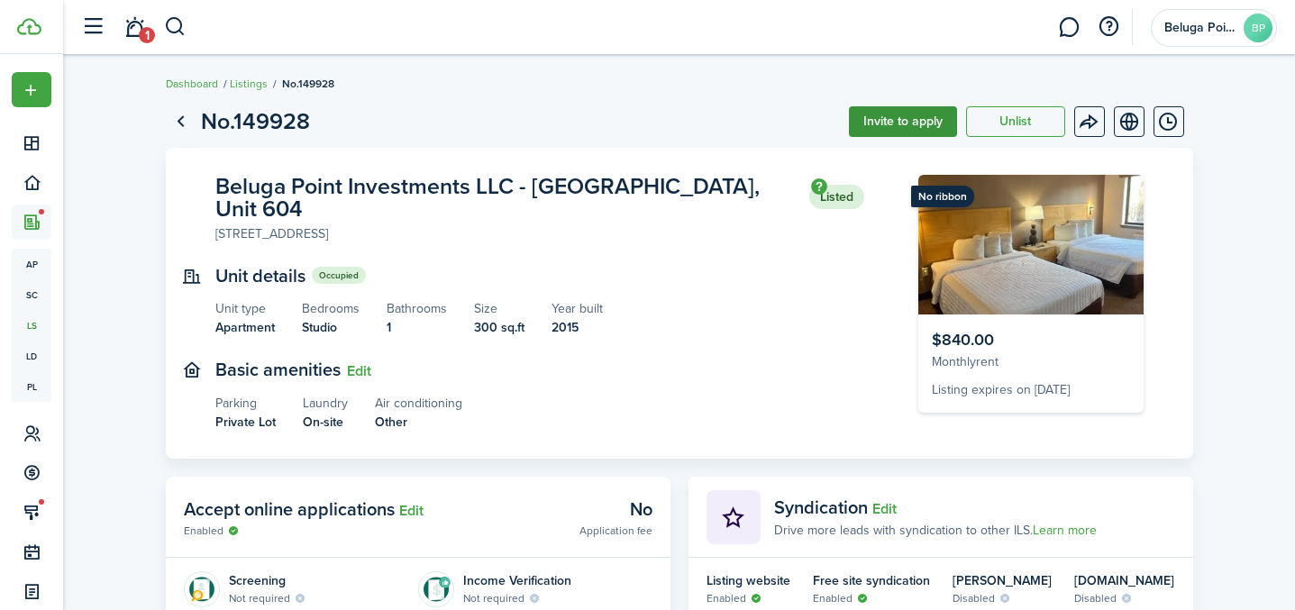
click at [915, 119] on button "Invite to apply" at bounding box center [903, 121] width 108 height 31
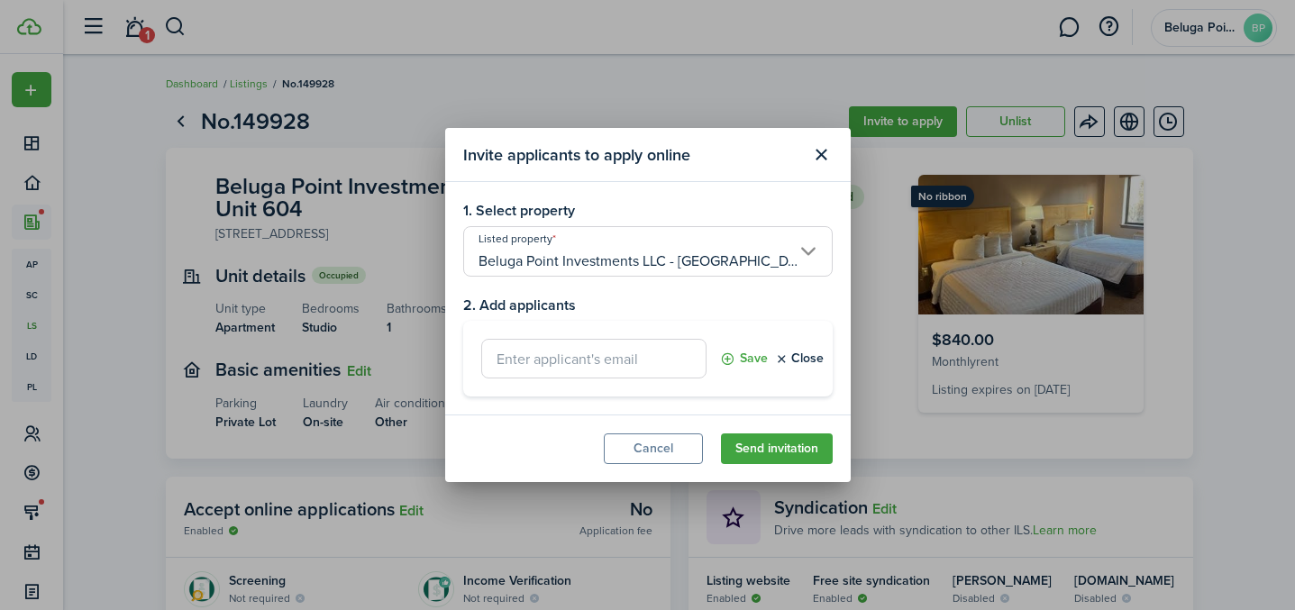
click at [524, 362] on input "text" at bounding box center [593, 359] width 225 height 40
type input "[EMAIL_ADDRESS][DOMAIN_NAME]"
click at [732, 361] on button "Save" at bounding box center [744, 359] width 48 height 40
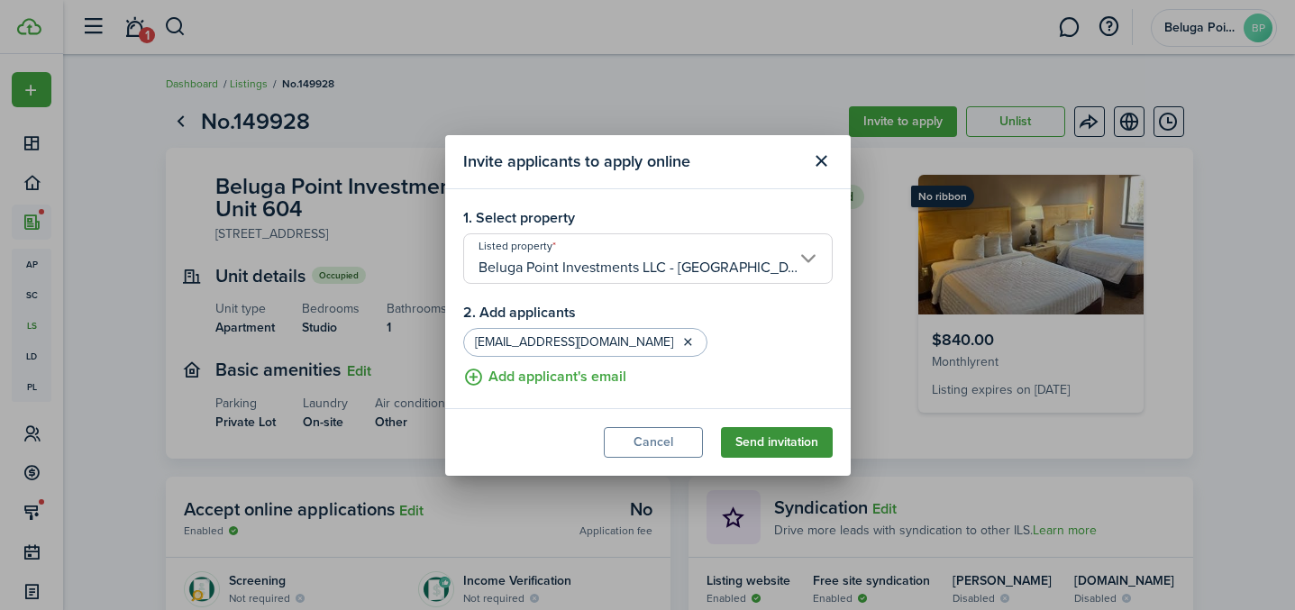
click at [772, 443] on button "Send invitation" at bounding box center [777, 442] width 112 height 31
